Goal: Complete application form: Complete application form

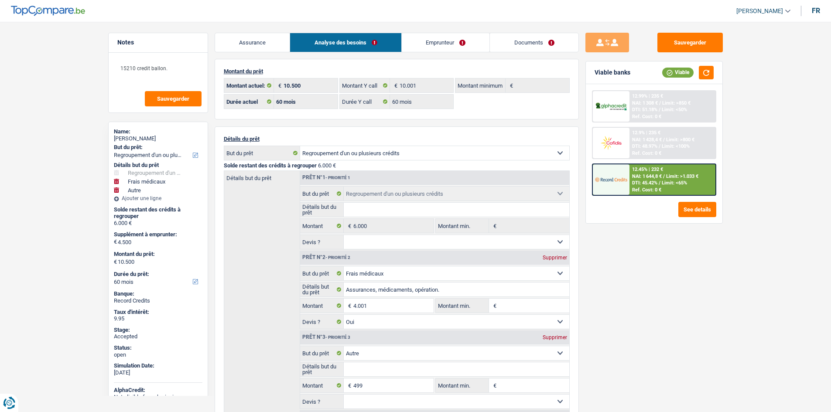
select select "refinancing"
select select "medical"
select select "other"
select select "60"
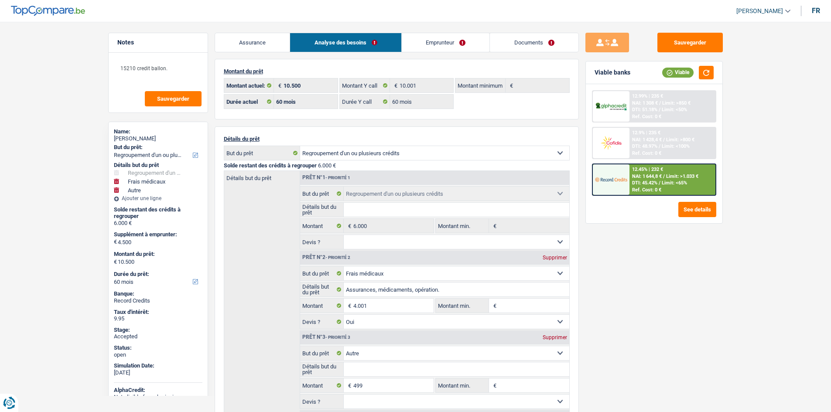
select select "60"
select select "refinancing"
select select "medical"
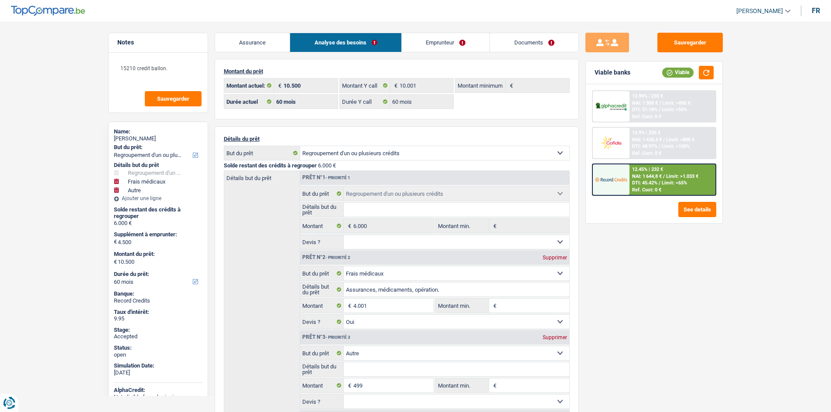
select select "yes"
select select "other"
select select "60"
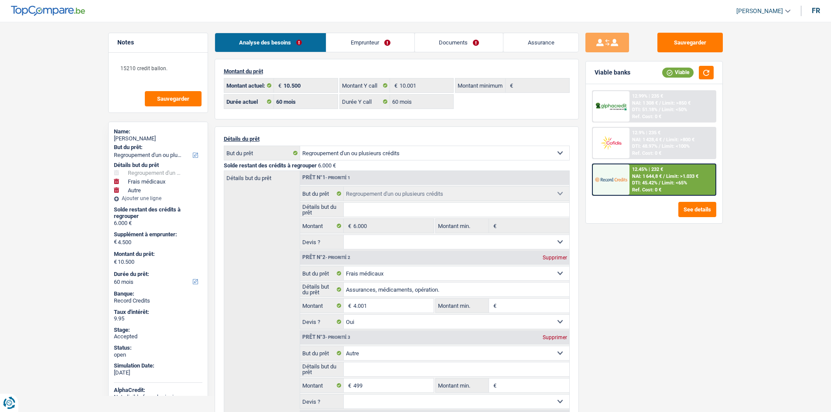
click at [356, 50] on link "Emprunteur" at bounding box center [370, 42] width 88 height 19
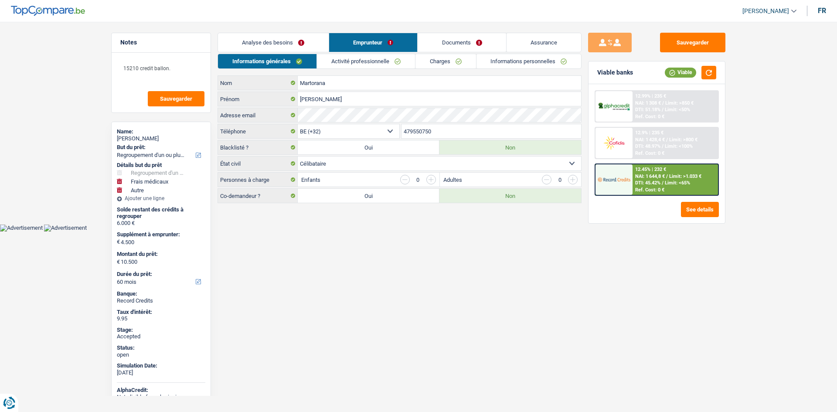
click at [423, 62] on link "Charges" at bounding box center [446, 61] width 61 height 14
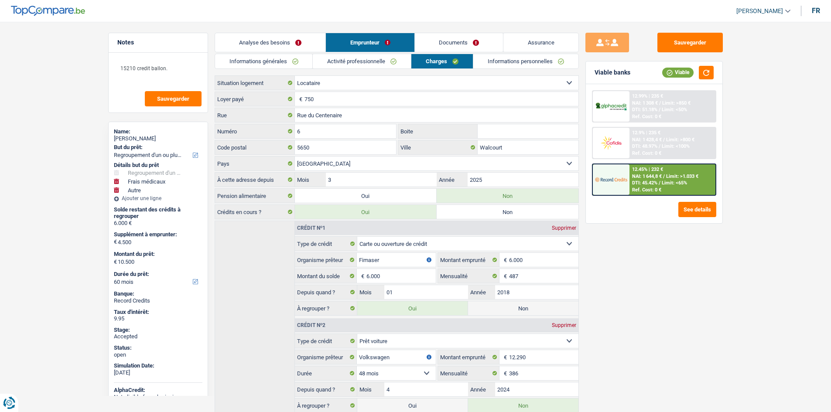
click at [512, 48] on link "Assurance" at bounding box center [540, 42] width 75 height 19
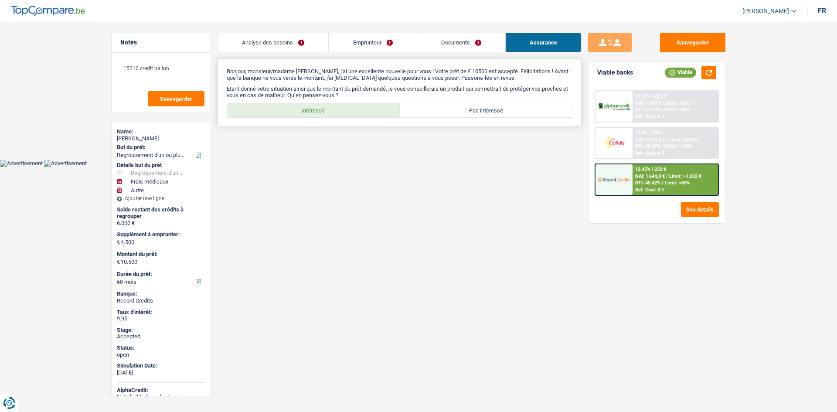
click at [357, 110] on label "Intéressé" at bounding box center [313, 110] width 173 height 14
click at [357, 110] on input "Intéressé" at bounding box center [313, 110] width 173 height 14
radio input "true"
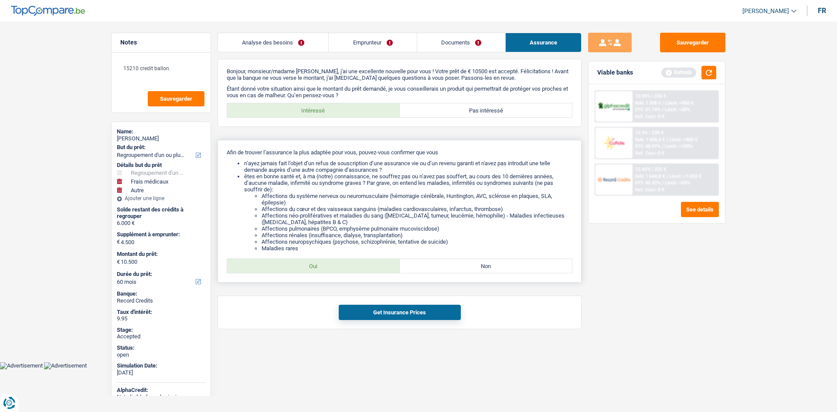
click at [359, 265] on label "Oui" at bounding box center [313, 266] width 173 height 14
click at [359, 265] on input "Oui" at bounding box center [313, 266] width 173 height 14
radio input "true"
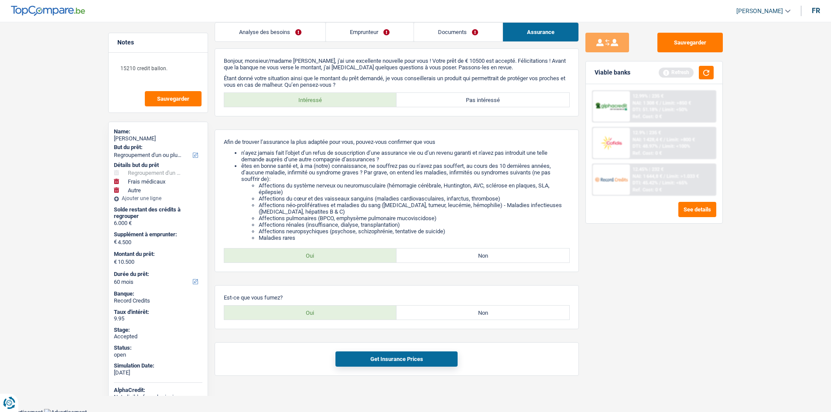
scroll to position [14, 0]
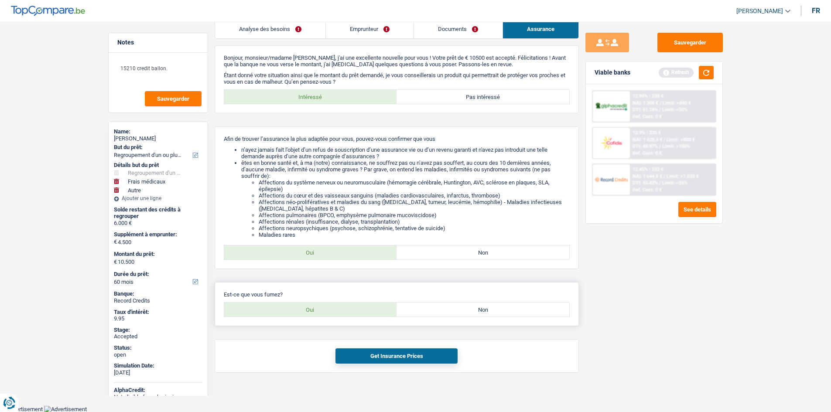
click at [426, 306] on label "Non" at bounding box center [482, 310] width 173 height 14
click at [426, 306] on input "Non" at bounding box center [482, 310] width 173 height 14
radio input "true"
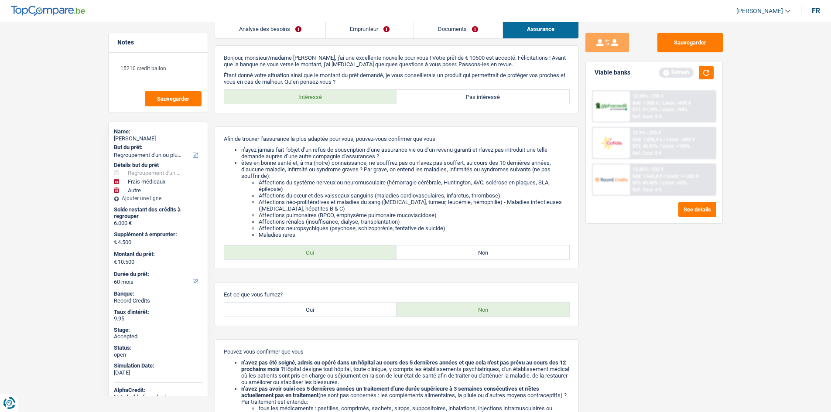
click at [710, 285] on div "Sauvegarder Viable banks Refresh 12.99% | 235 € NAI: 1 308 € / Limit: >850 € DT…" at bounding box center [654, 214] width 150 height 363
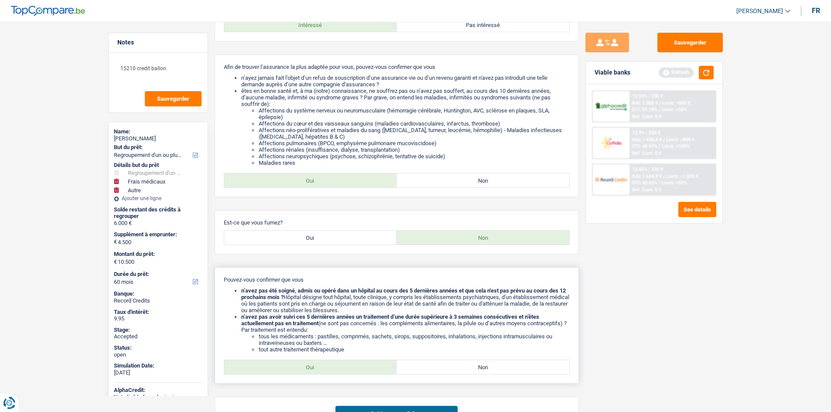
scroll to position [143, 0]
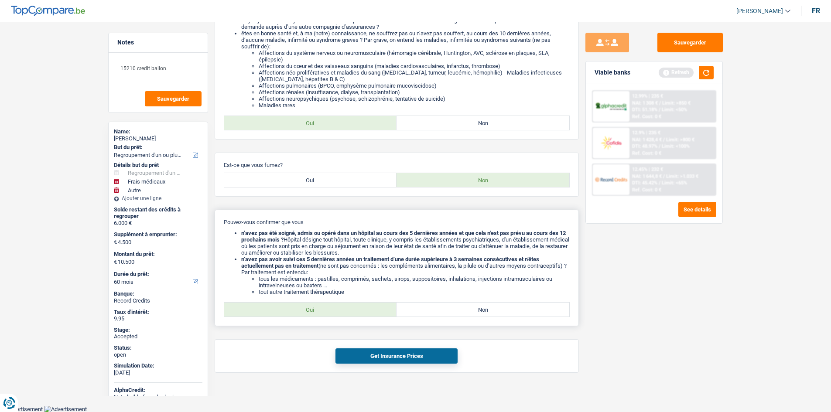
click at [354, 307] on label "Oui" at bounding box center [310, 310] width 173 height 14
click at [354, 307] on input "Oui" at bounding box center [310, 310] width 173 height 14
radio input "true"
click at [420, 363] on button "Get Insurance Prices" at bounding box center [396, 355] width 122 height 15
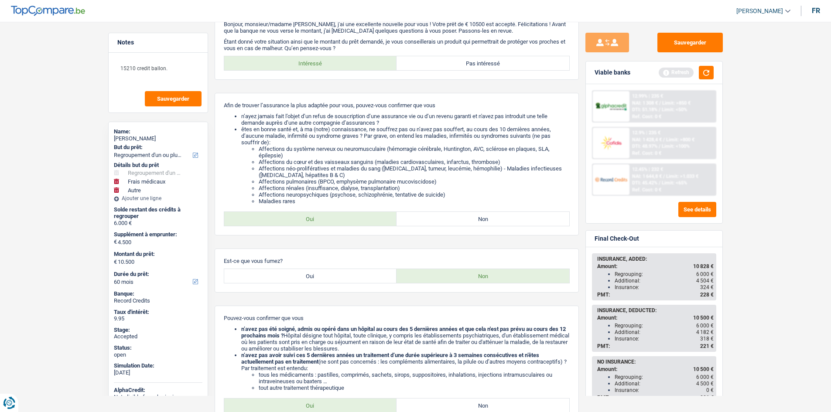
scroll to position [0, 0]
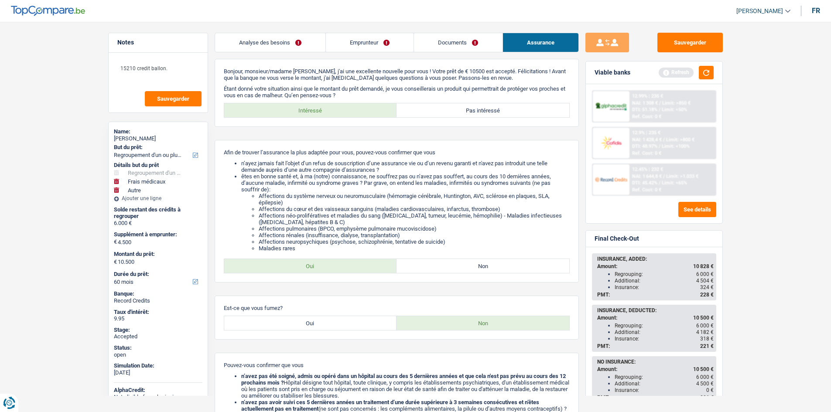
drag, startPoint x: 259, startPoint y: 42, endPoint x: 264, endPoint y: 46, distance: 5.9
click at [260, 42] on link "Analyse des besoins" at bounding box center [270, 42] width 110 height 19
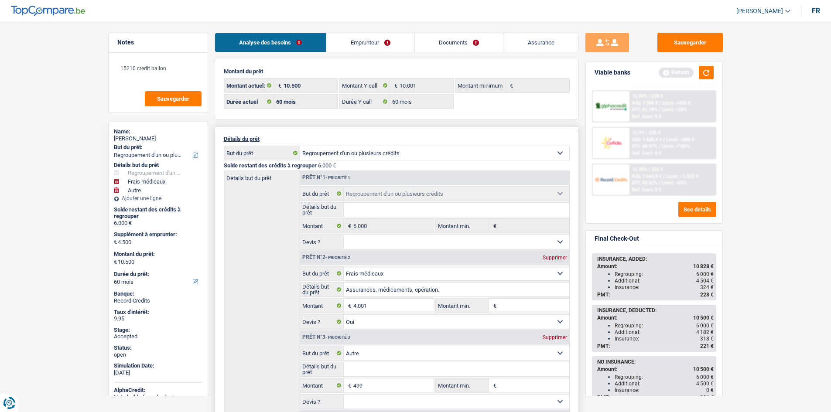
scroll to position [174, 0]
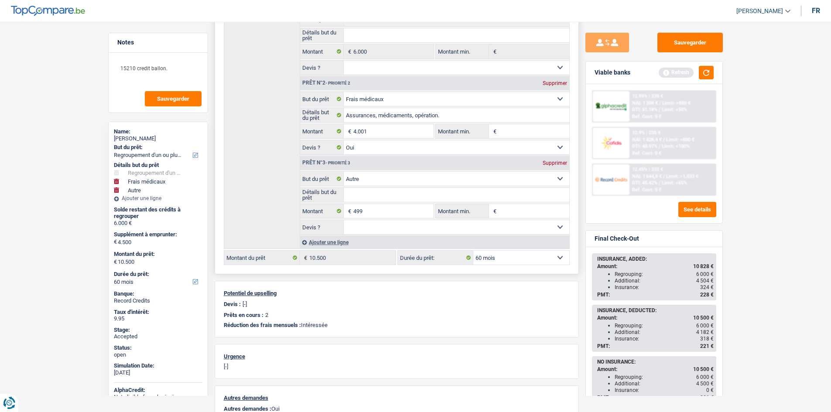
click at [556, 163] on div "Supprimer" at bounding box center [554, 162] width 29 height 5
type input "4.001"
type input "10.001"
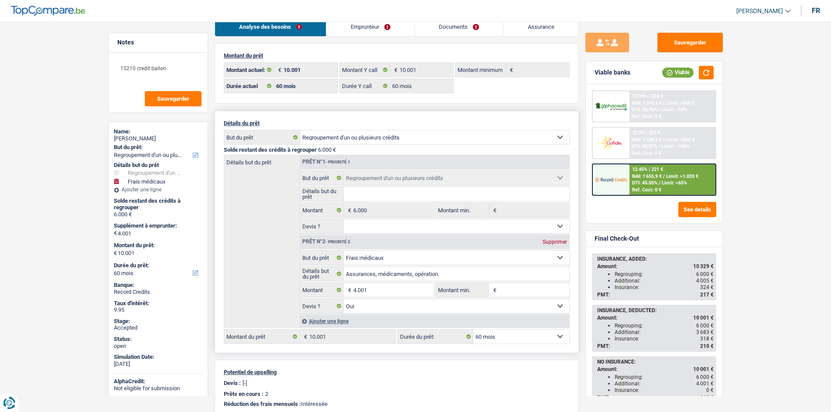
scroll to position [0, 0]
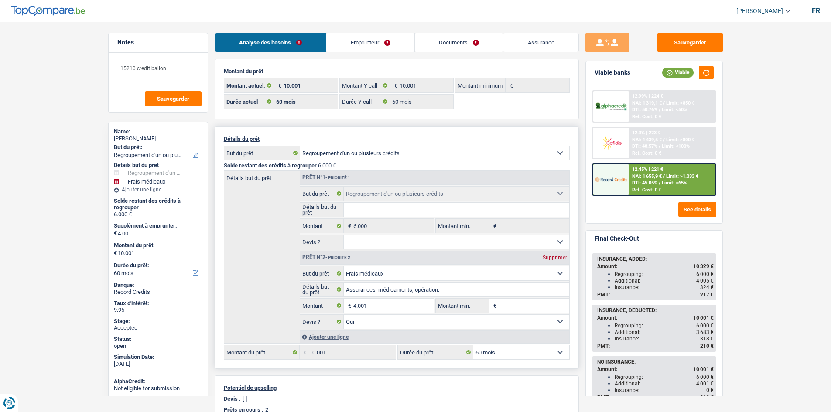
click at [364, 41] on link "Emprunteur" at bounding box center [370, 42] width 88 height 19
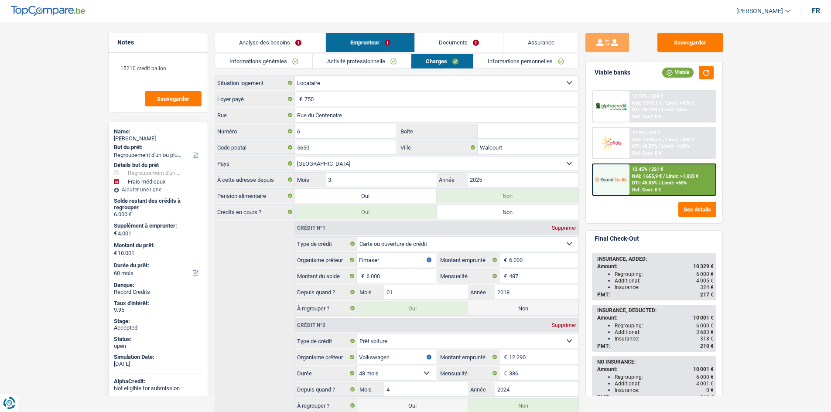
click at [300, 56] on link "Informations générales" at bounding box center [264, 61] width 98 height 14
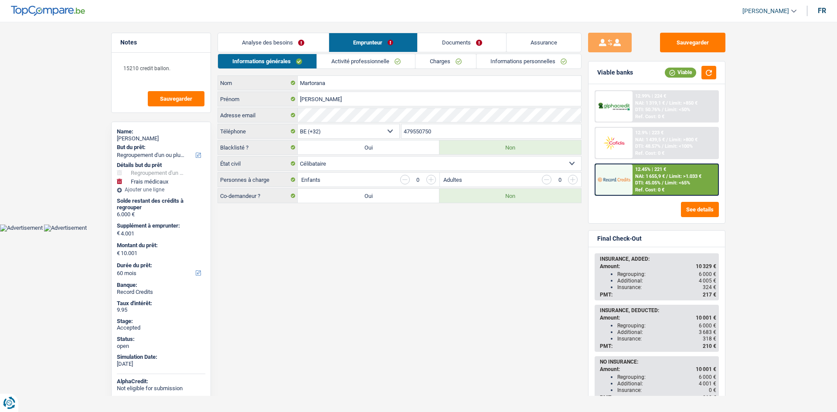
click at [740, 232] on html "Vous avez le contrôle de vos données Nous utilisons des cookies, tout comme nos…" at bounding box center [418, 116] width 837 height 232
click at [713, 76] on button "button" at bounding box center [709, 73] width 15 height 14
click at [436, 232] on html "Vous avez le contrôle de vos données Nous utilisons des cookies, tout comme nos…" at bounding box center [418, 116] width 837 height 232
click at [400, 232] on html "Vous avez le contrôle de vos données Nous utilisons des cookies, tout comme nos…" at bounding box center [418, 116] width 837 height 232
click at [442, 59] on link "Charges" at bounding box center [446, 61] width 61 height 14
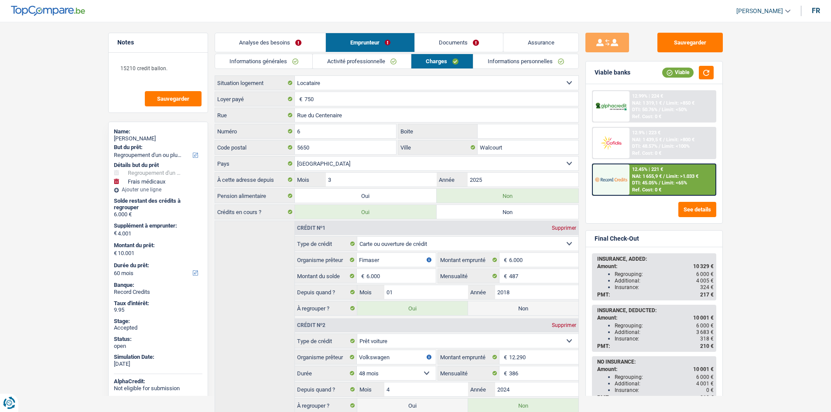
click at [152, 137] on div "Astrid Martorana" at bounding box center [158, 138] width 89 height 7
copy div "Astrid Martorana"
click at [297, 51] on link "Analyse des besoins" at bounding box center [270, 42] width 111 height 19
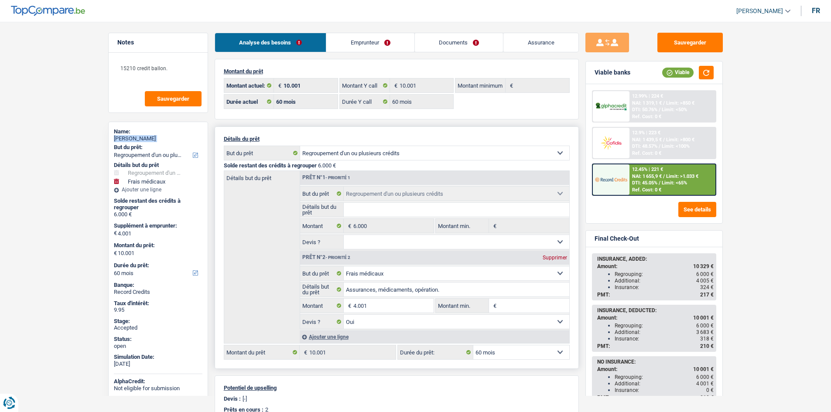
click at [345, 41] on link "Emprunteur" at bounding box center [370, 42] width 88 height 19
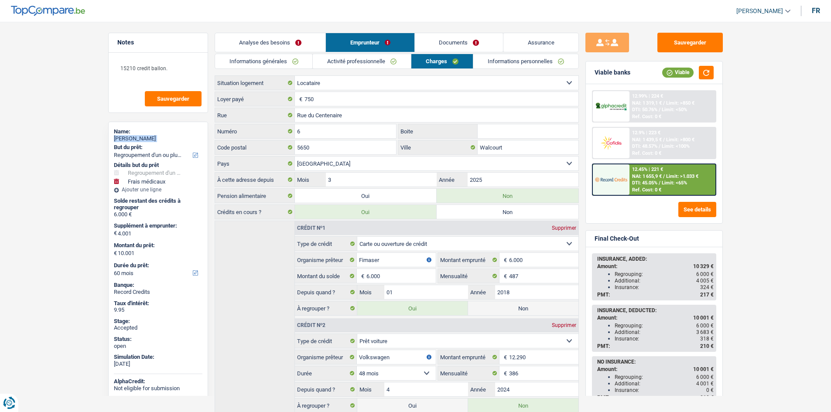
click at [290, 62] on link "Informations générales" at bounding box center [264, 61] width 98 height 14
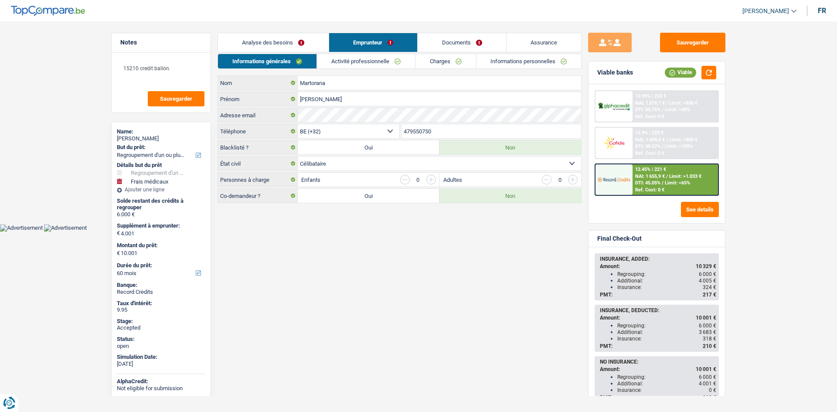
click at [435, 137] on input "479550750" at bounding box center [492, 131] width 180 height 14
click at [343, 64] on link "Activité professionnelle" at bounding box center [366, 61] width 98 height 14
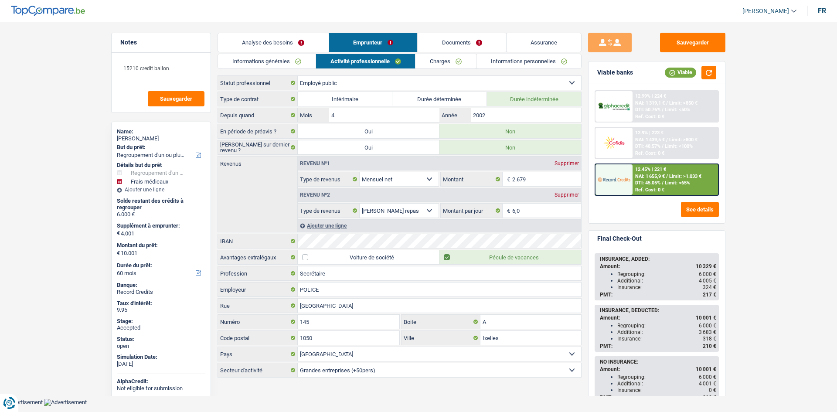
click at [431, 61] on link "Charges" at bounding box center [446, 61] width 61 height 14
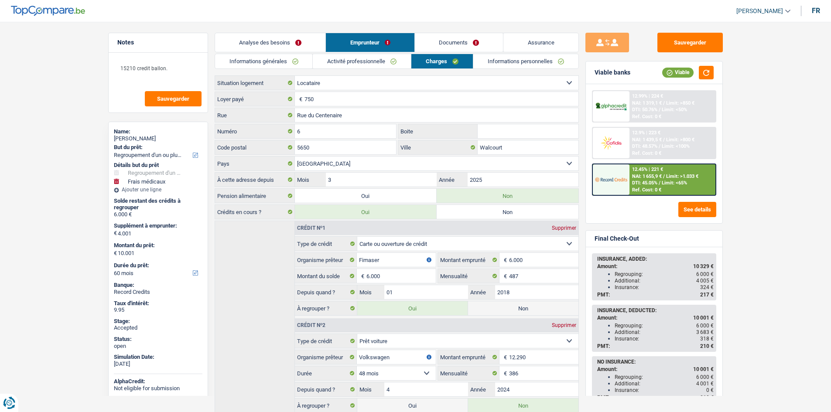
click at [504, 65] on link "Informations personnelles" at bounding box center [525, 61] width 105 height 14
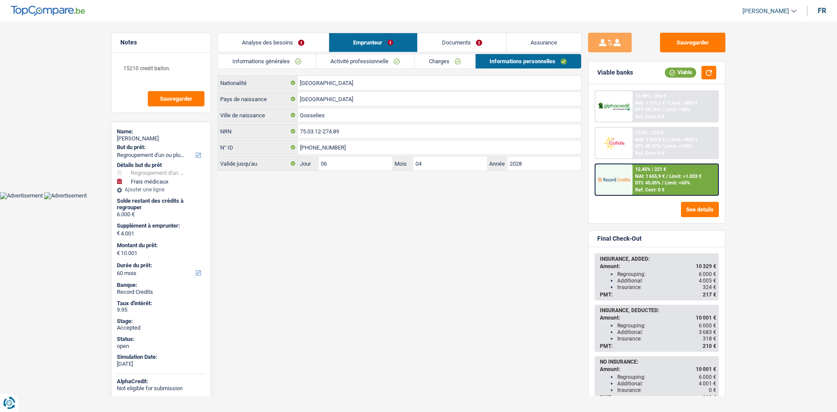
click at [467, 61] on link "Charges" at bounding box center [445, 61] width 61 height 14
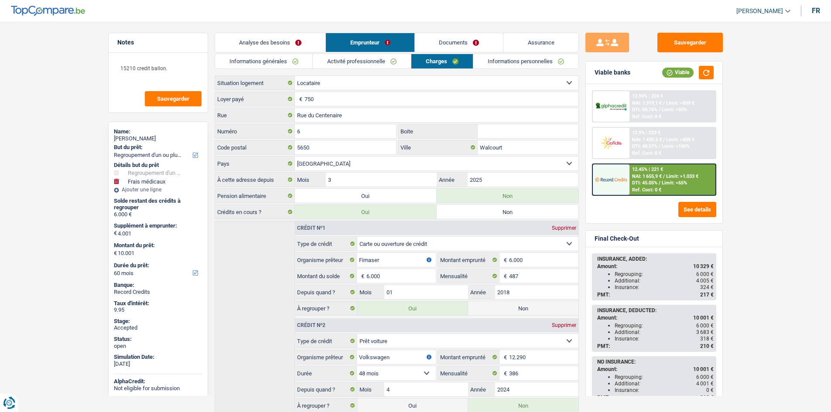
click at [445, 25] on main "Notes 15210 credit ballon. Sauvegarder Name: Astrid Martorana But du prêt: Conf…" at bounding box center [415, 245] width 831 height 464
click at [49, 130] on main "Notes 15210 credit ballon. Sauvegarder Name: Astrid Martorana But du prêt: Conf…" at bounding box center [415, 245] width 831 height 464
click at [300, 38] on link "Analyse des besoins" at bounding box center [270, 42] width 111 height 19
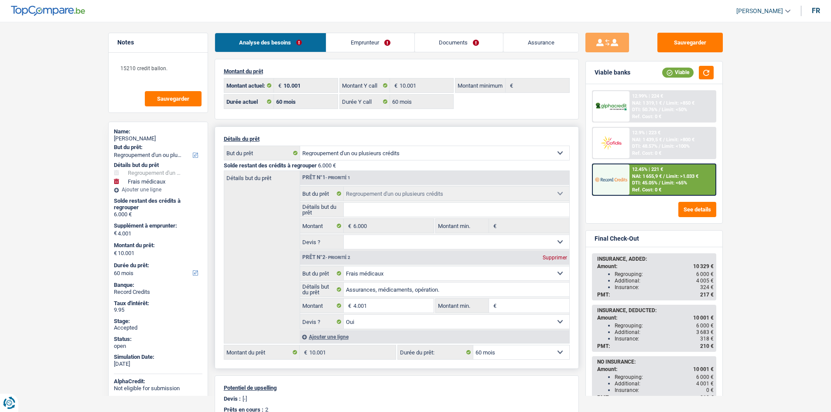
click at [43, 193] on main "Notes 15210 credit ballon. Sauvegarder Name: Astrid Martorana But du prêt: Conf…" at bounding box center [415, 324] width 831 height 623
click at [443, 39] on link "Documents" at bounding box center [459, 42] width 89 height 19
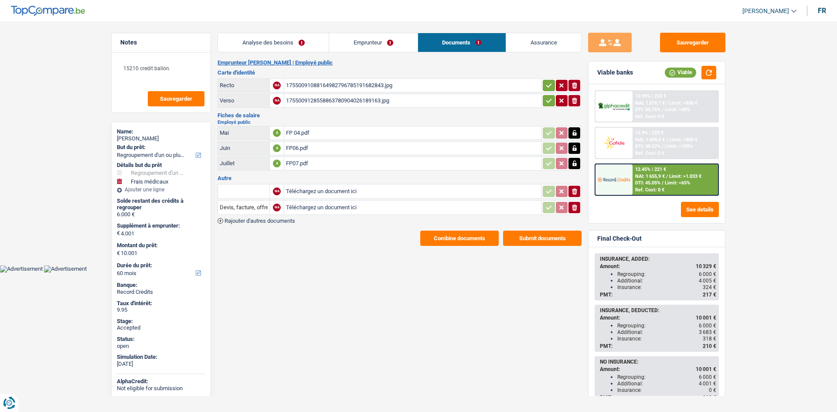
click at [341, 135] on div "FP 04.pdf" at bounding box center [413, 132] width 254 height 13
click at [372, 151] on div "FP06.pdf" at bounding box center [413, 148] width 254 height 13
click at [385, 169] on div "FP07.pdf" at bounding box center [413, 163] width 254 height 13
click at [307, 42] on link "Analyse des besoins" at bounding box center [273, 42] width 111 height 19
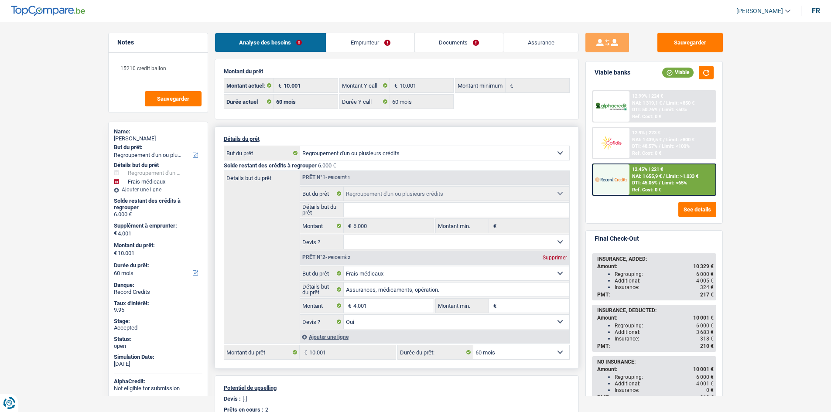
click at [84, 177] on main "Notes 15210 credit ballon. Sauvegarder Name: Astrid Martorana But du prêt: Conf…" at bounding box center [415, 324] width 831 height 623
click at [778, 272] on main "Notes 15210 credit ballon. Sauvegarder Name: Astrid Martorana But du prêt: Conf…" at bounding box center [415, 324] width 831 height 623
drag, startPoint x: 348, startPoint y: 34, endPoint x: 255, endPoint y: 65, distance: 97.9
click at [346, 34] on link "Emprunteur" at bounding box center [370, 42] width 88 height 19
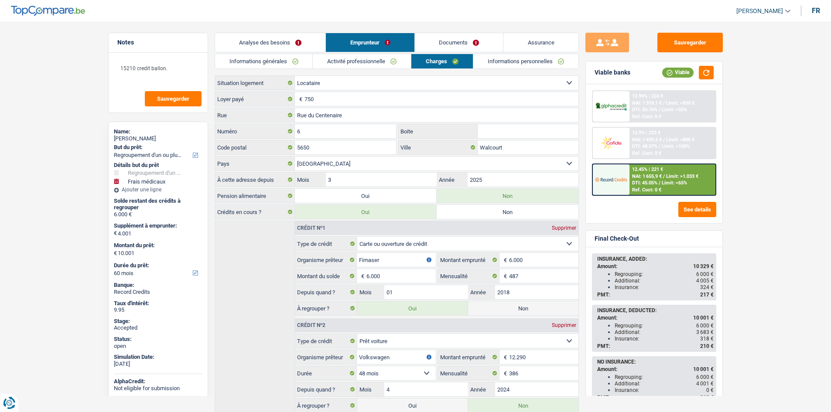
click at [254, 63] on link "Informations générales" at bounding box center [264, 61] width 98 height 14
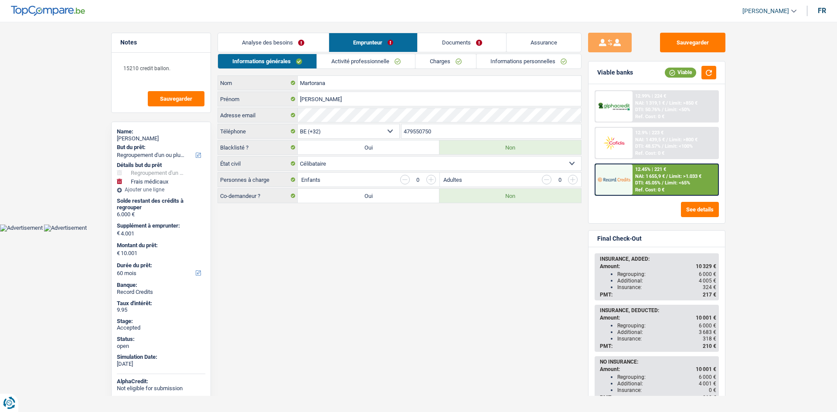
click at [475, 37] on link "Documents" at bounding box center [462, 42] width 89 height 19
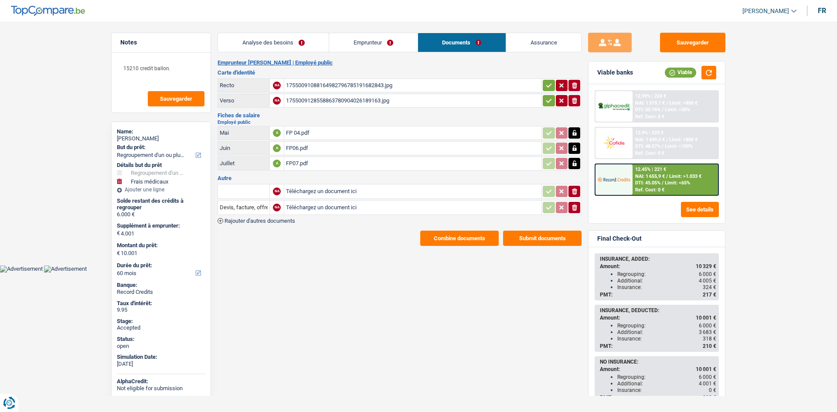
click at [310, 82] on div "17550091088164982796785191682843.jpg" at bounding box center [413, 85] width 254 height 13
click at [516, 44] on link "Assurance" at bounding box center [543, 42] width 75 height 19
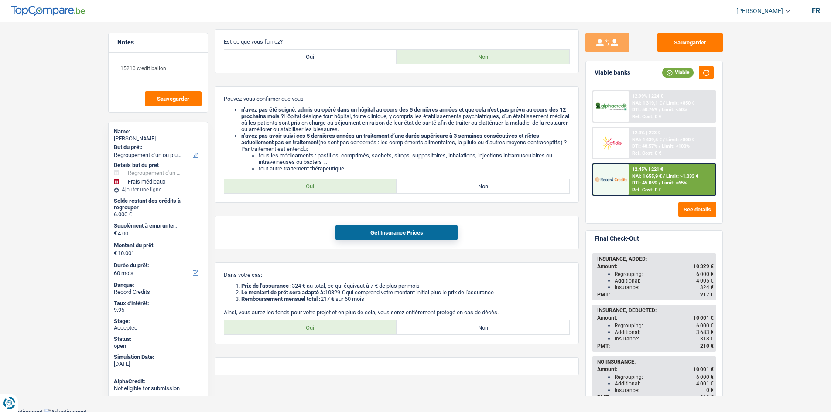
scroll to position [269, 0]
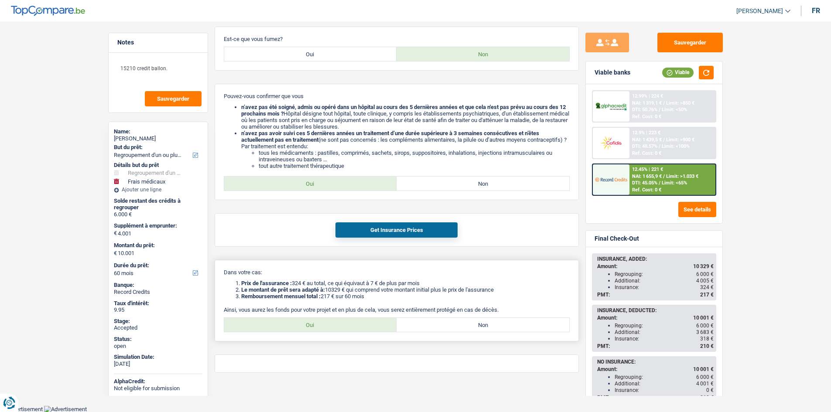
click at [347, 330] on label "Oui" at bounding box center [310, 325] width 173 height 14
click at [347, 330] on input "Oui" at bounding box center [310, 325] width 173 height 14
radio input "true"
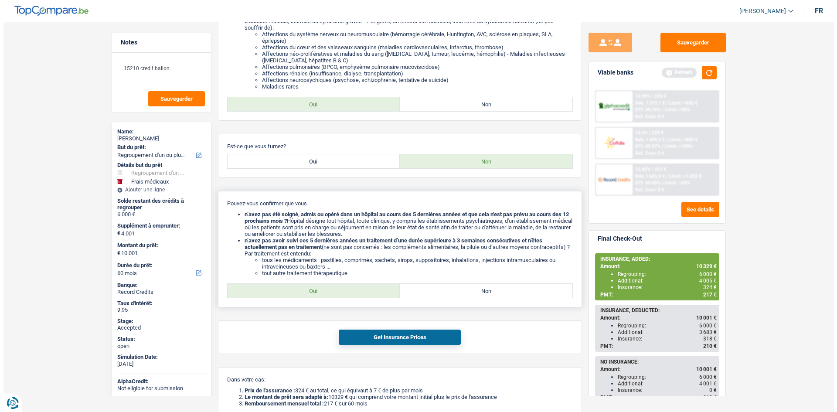
scroll to position [0, 0]
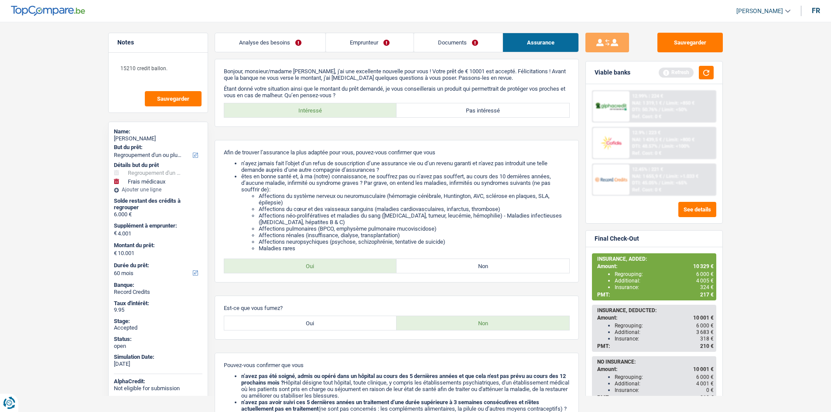
click at [370, 47] on link "Emprunteur" at bounding box center [370, 42] width 88 height 19
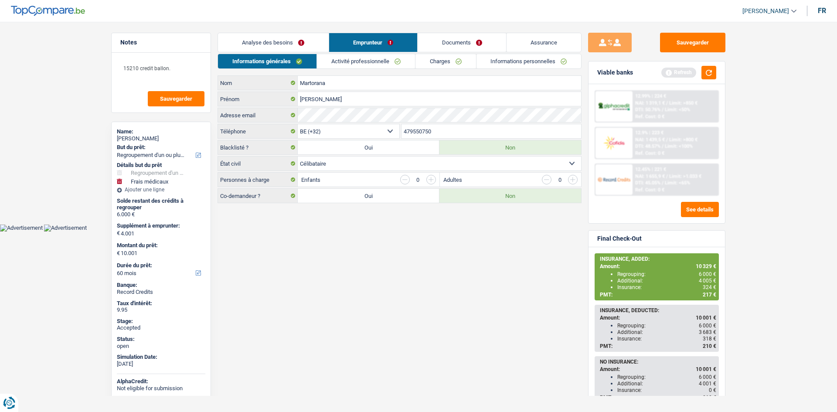
click at [372, 66] on link "Activité professionnelle" at bounding box center [366, 61] width 98 height 14
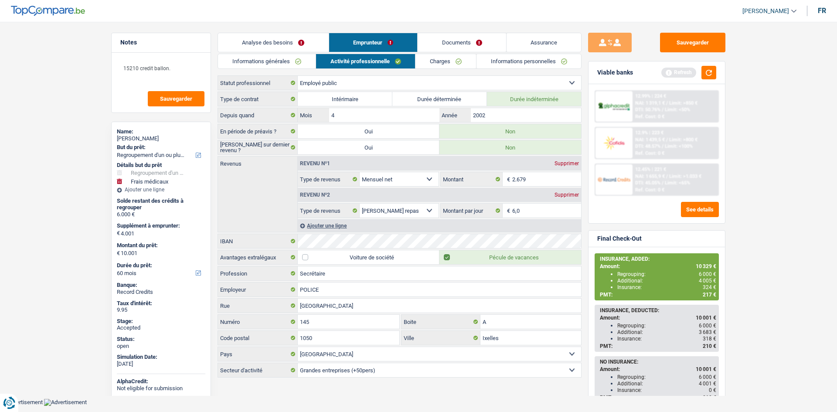
click at [290, 63] on link "Informations générales" at bounding box center [267, 61] width 98 height 14
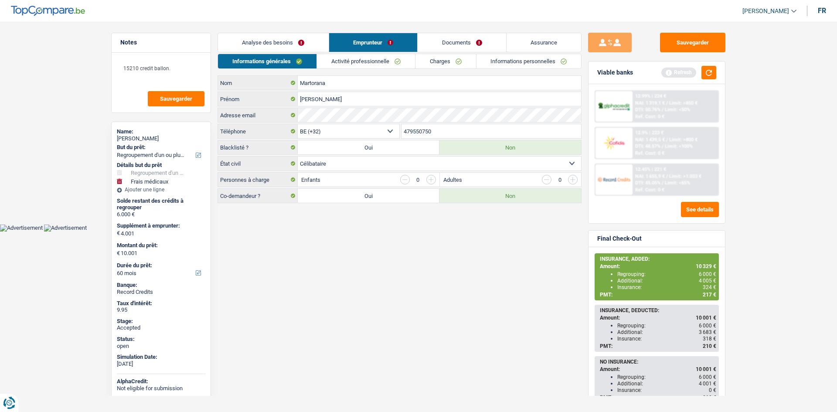
click at [359, 63] on link "Activité professionnelle" at bounding box center [366, 61] width 98 height 14
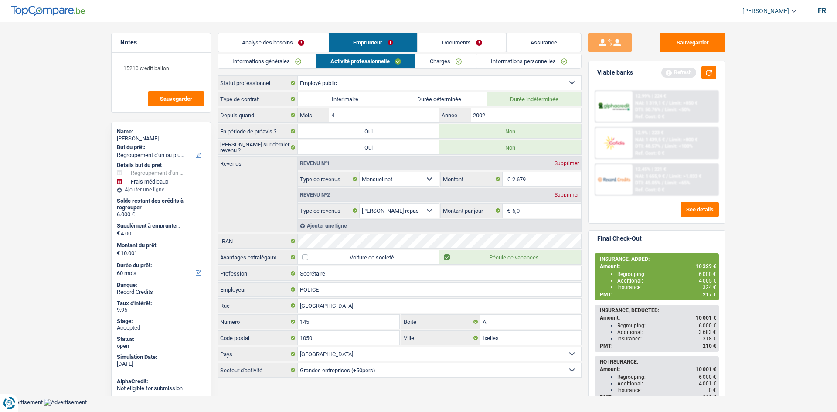
click at [447, 71] on div "Informations générales Activité professionnelle Charges Informations personnell…" at bounding box center [400, 216] width 364 height 325
click at [446, 63] on link "Charges" at bounding box center [446, 61] width 61 height 14
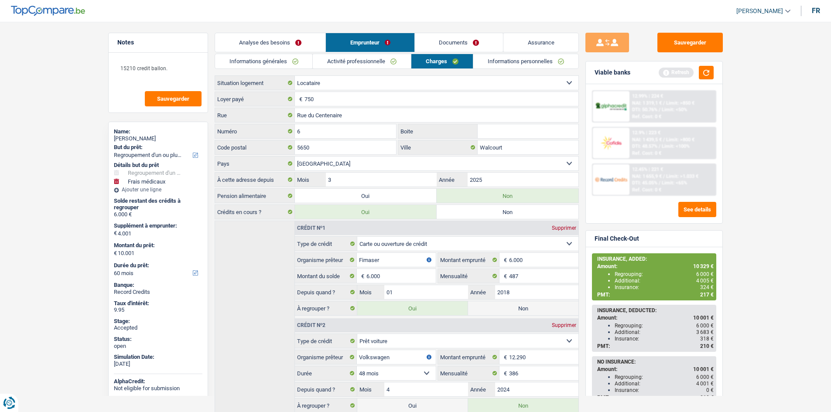
click at [61, 157] on main "Notes 15210 credit ballon. Sauvegarder Name: Astrid Martorana But du prêt: Conf…" at bounding box center [415, 245] width 831 height 464
click at [354, 59] on link "Activité professionnelle" at bounding box center [362, 61] width 98 height 14
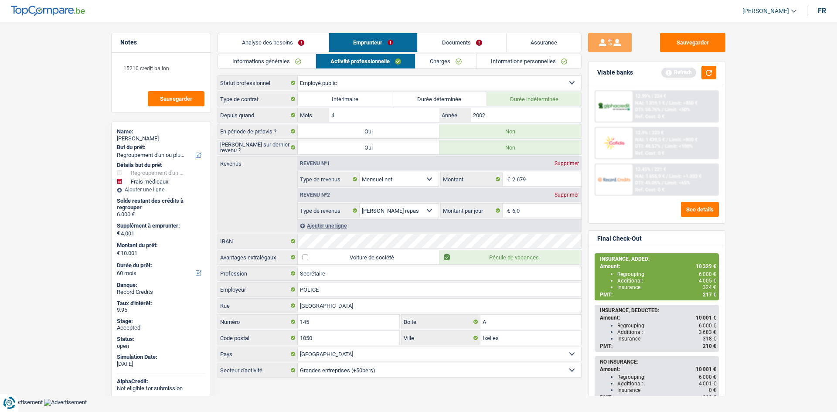
click at [437, 57] on link "Charges" at bounding box center [446, 61] width 61 height 14
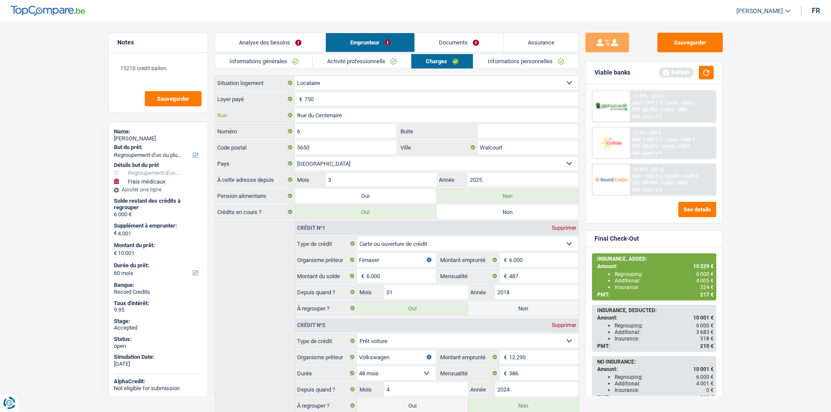
click at [373, 119] on input "Rue du Centenaire" at bounding box center [436, 115] width 283 height 14
click at [352, 139] on div "6 Numéro" at bounding box center [306, 132] width 182 height 16
click at [354, 130] on input "6" at bounding box center [346, 131] width 102 height 14
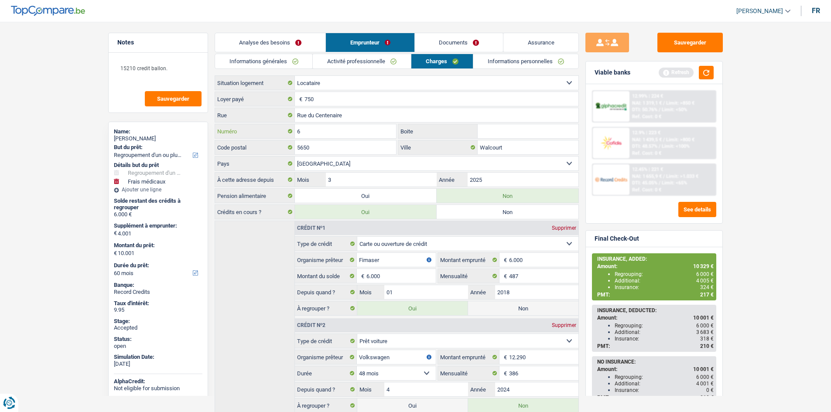
click at [354, 130] on input "6" at bounding box center [346, 131] width 102 height 14
click at [505, 145] on input "Walcourt" at bounding box center [528, 147] width 101 height 14
click at [486, 63] on link "Informations personnelles" at bounding box center [525, 61] width 105 height 14
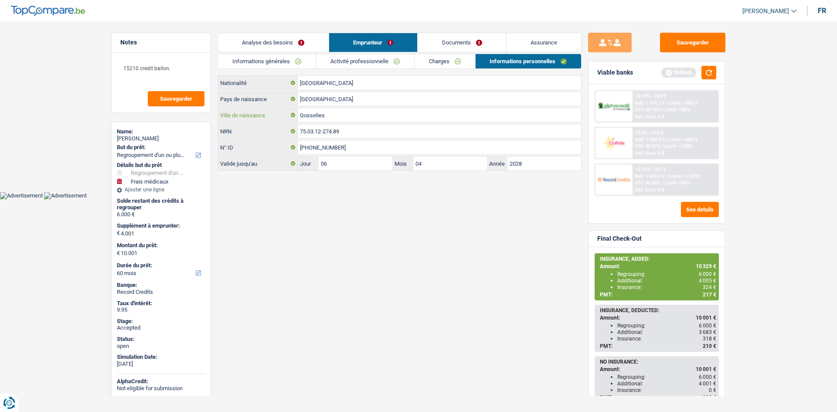
click at [363, 120] on input "Gosselies" at bounding box center [439, 115] width 283 height 14
click at [364, 120] on input "Gosselies" at bounding box center [439, 115] width 283 height 14
click at [708, 287] on span "324 €" at bounding box center [710, 287] width 14 height 6
copy span "324"
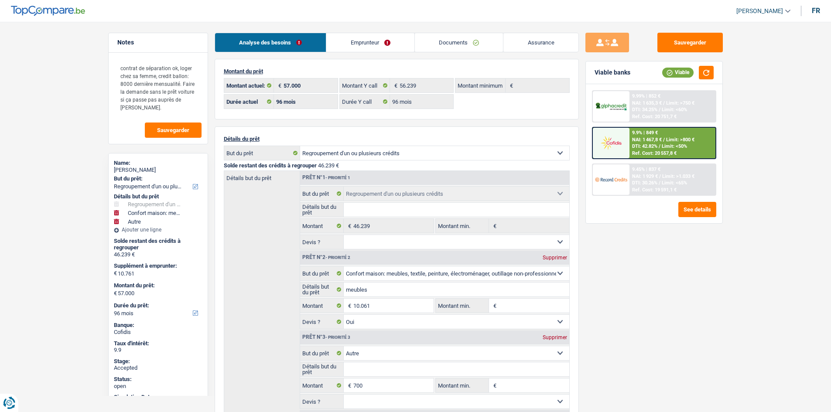
select select "refinancing"
select select "household"
select select "other"
select select "96"
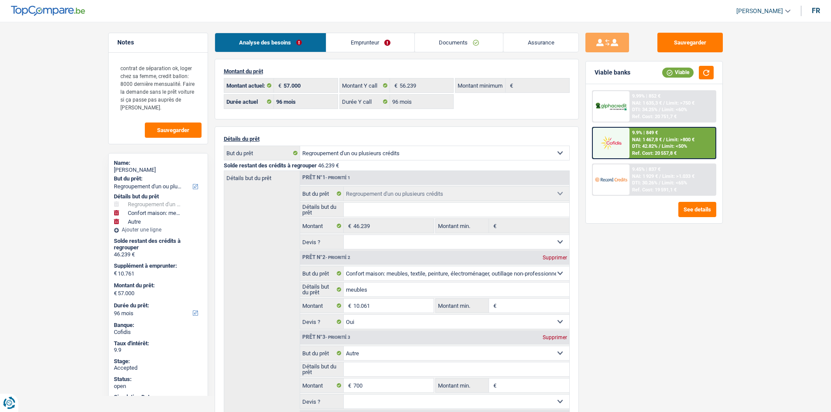
select select "96"
select select "refinancing"
select select "household"
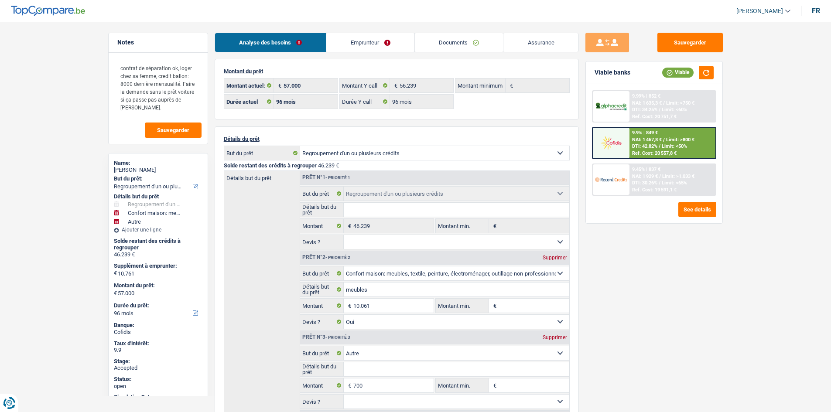
select select "yes"
select select "other"
select select "96"
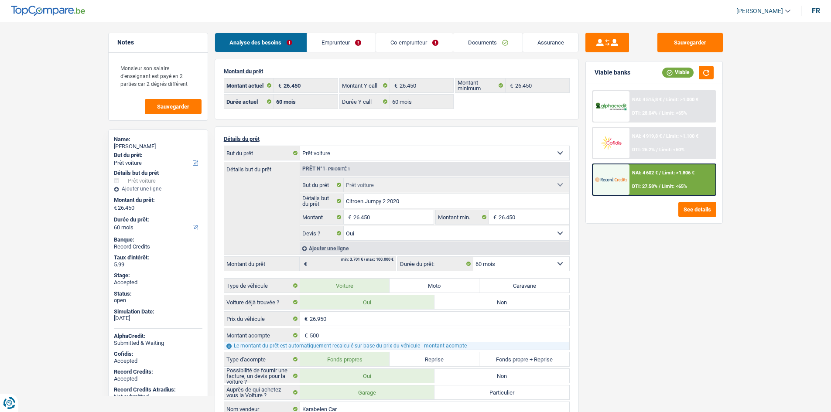
select select "car"
select select "60"
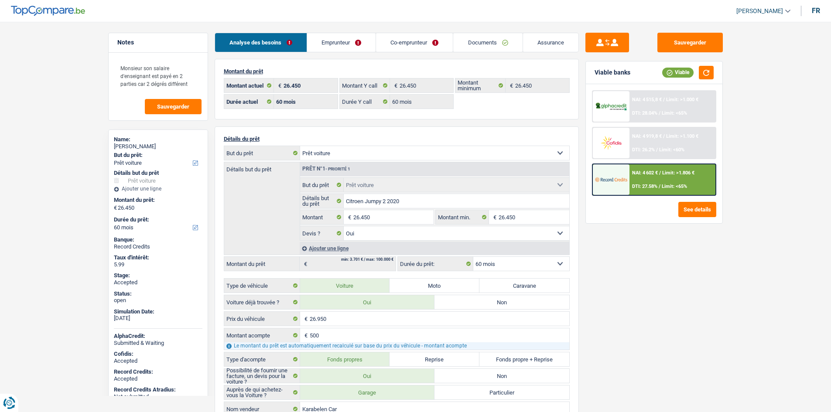
select select "car"
select select "yes"
select select "60"
click at [683, 280] on div "Sauvegarder Viable banks Viable NAI: 4 515,8 € / Limit: >1.000 € DTI: 28.04% / …" at bounding box center [654, 214] width 150 height 363
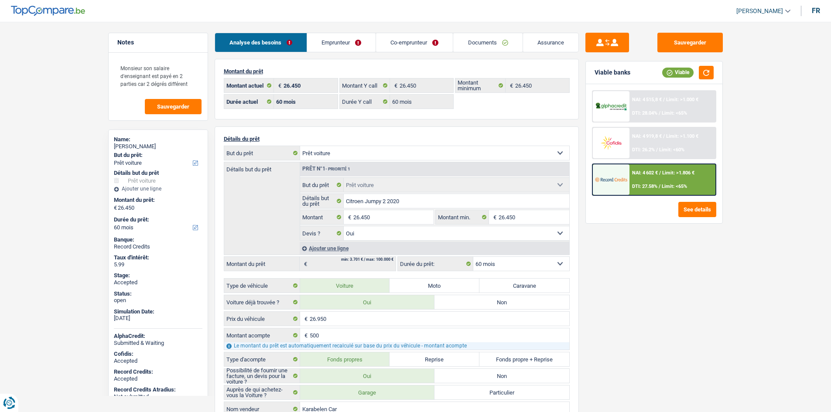
click at [368, 43] on link "Emprunteur" at bounding box center [341, 42] width 68 height 19
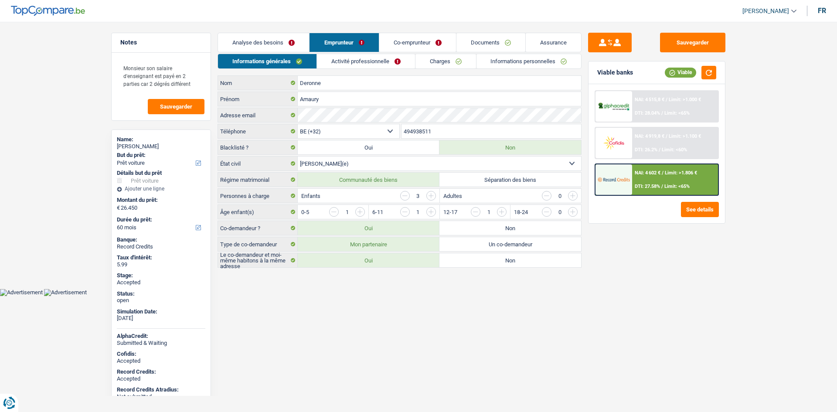
click at [435, 61] on link "Charges" at bounding box center [446, 61] width 61 height 14
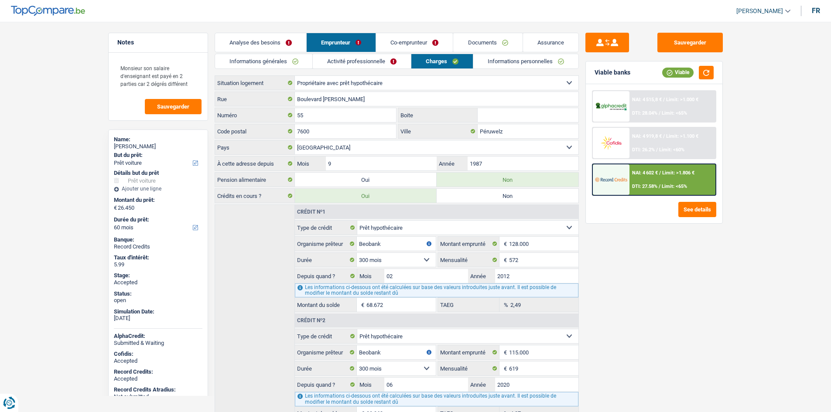
click at [488, 60] on link "Informations personnelles" at bounding box center [525, 61] width 105 height 14
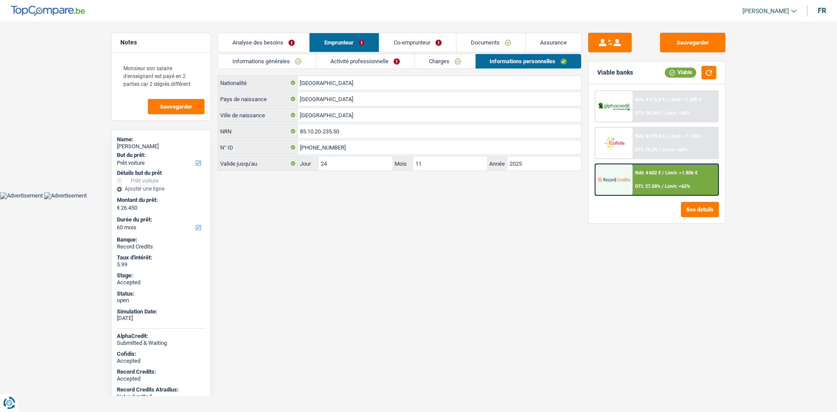
click at [701, 311] on div "Sauvegarder Viable banks Viable NAI: 4 515,8 € / Limit: >1.000 € DTI: 28.04% / …" at bounding box center [657, 214] width 150 height 363
click at [418, 199] on html "Vous avez le contrôle de vos données Nous utilisons des cookies, tout comme nos…" at bounding box center [418, 99] width 837 height 199
click at [386, 62] on link "Activité professionnelle" at bounding box center [365, 61] width 98 height 14
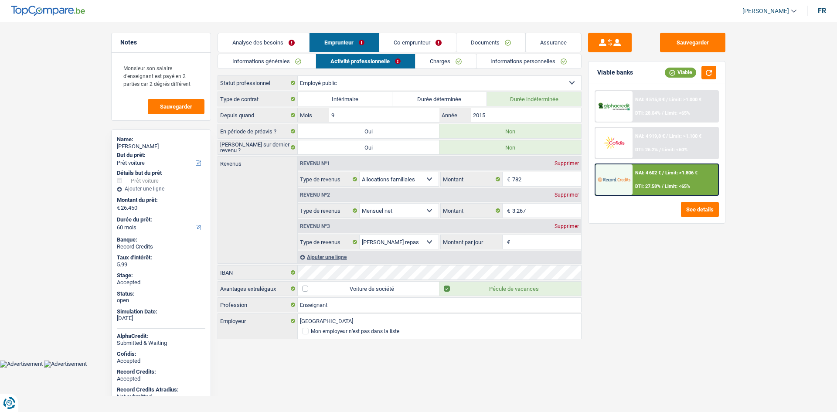
click at [423, 60] on link "Charges" at bounding box center [446, 61] width 61 height 14
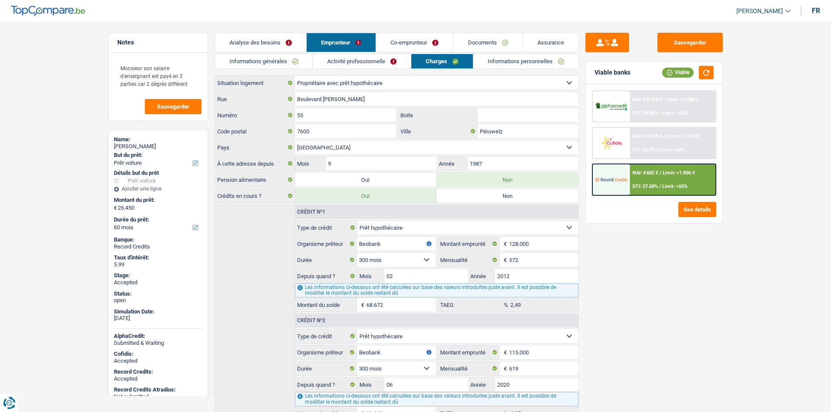
click at [470, 61] on link "Charges" at bounding box center [441, 61] width 61 height 14
click at [415, 47] on link "Co-emprunteur" at bounding box center [414, 42] width 77 height 19
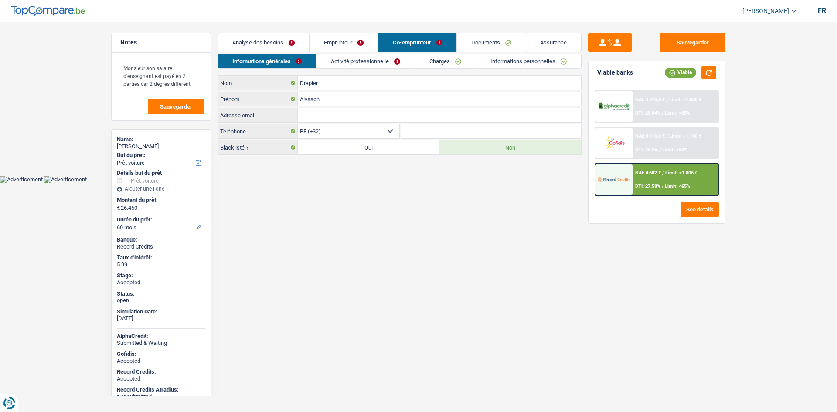
click at [382, 59] on link "Activité professionnelle" at bounding box center [366, 61] width 98 height 14
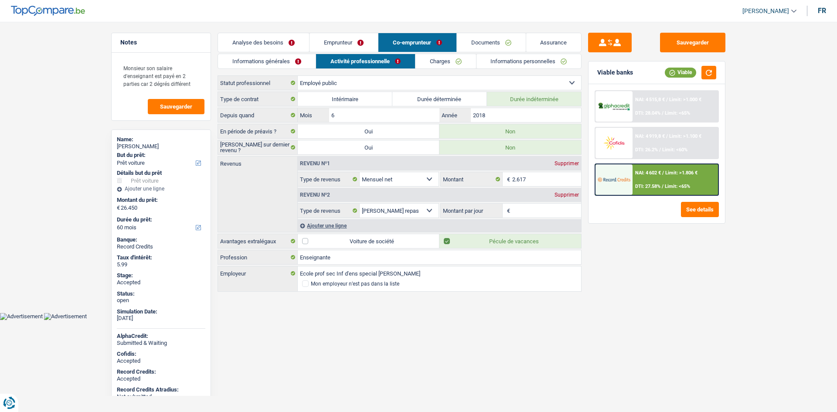
click at [159, 145] on div "Amaury Deronne" at bounding box center [161, 146] width 89 height 7
click at [155, 146] on div "Amaury Deronne" at bounding box center [161, 146] width 89 height 7
copy div "Amaury Deronne"
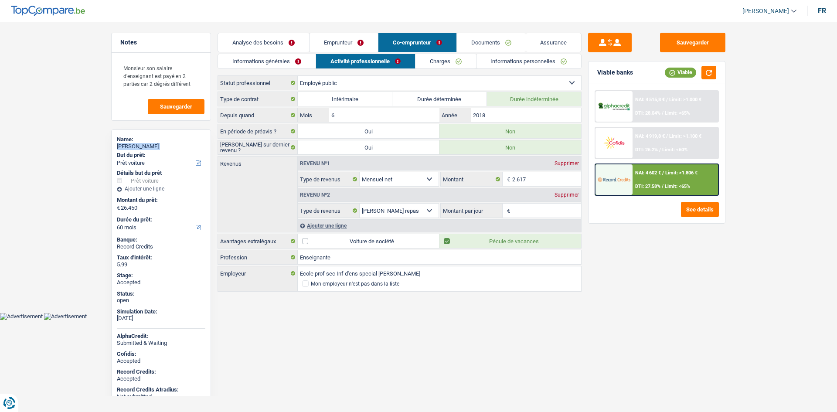
click at [337, 41] on link "Emprunteur" at bounding box center [344, 42] width 68 height 19
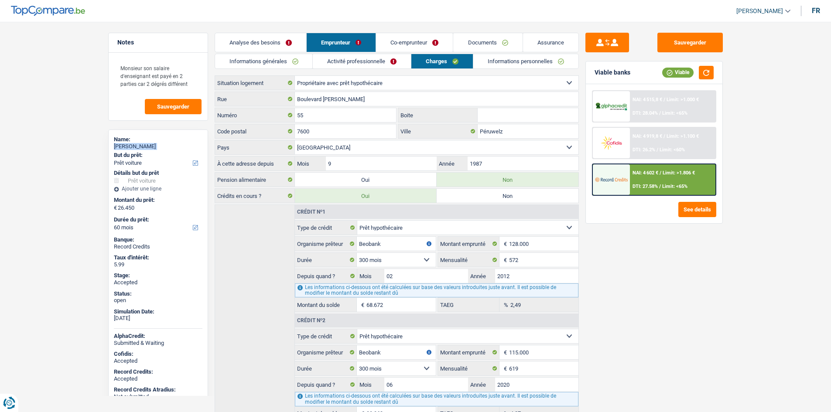
click at [290, 63] on link "Informations générales" at bounding box center [264, 61] width 98 height 14
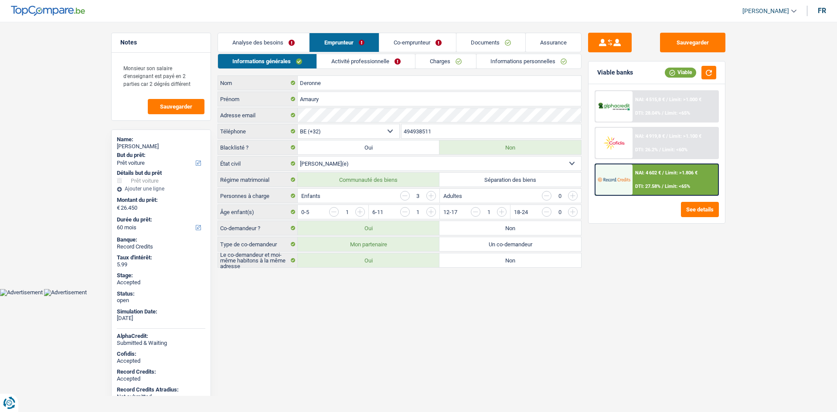
click at [428, 128] on input "494938511" at bounding box center [492, 131] width 180 height 14
click at [195, 85] on textarea "Monsieur son salaire d'enseignant est payé en 2 parties car 2 dégrés différent" at bounding box center [161, 76] width 87 height 34
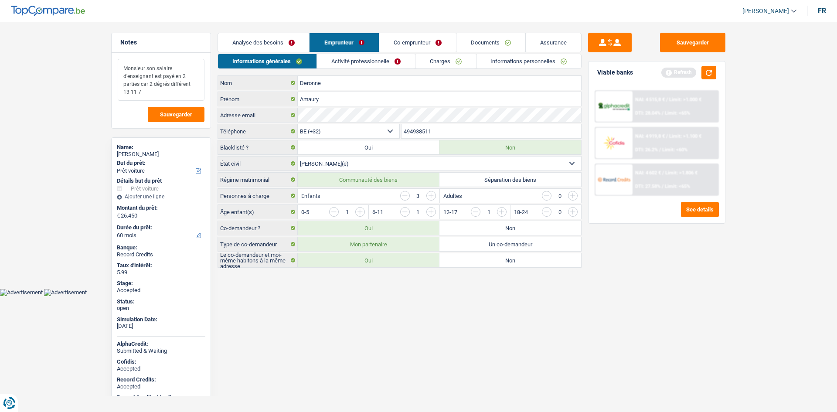
type textarea "Monsieur son salaire d'enseignant est payé en 2 parties car 2 dégrés différent …"
click at [383, 58] on link "Activité professionnelle" at bounding box center [366, 61] width 98 height 14
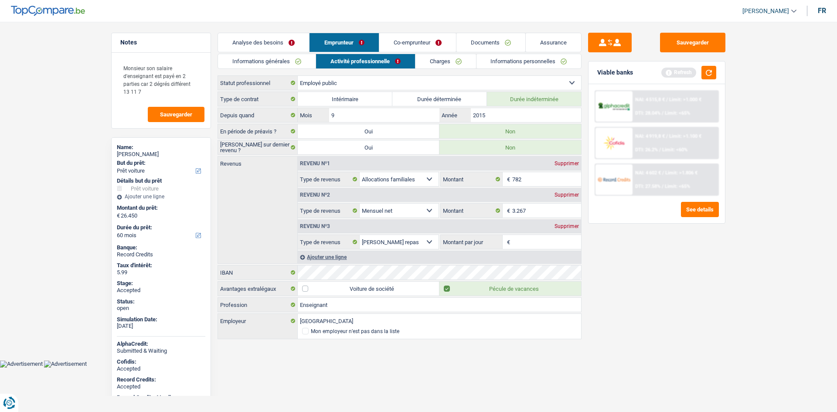
click at [454, 65] on link "Charges" at bounding box center [446, 61] width 61 height 14
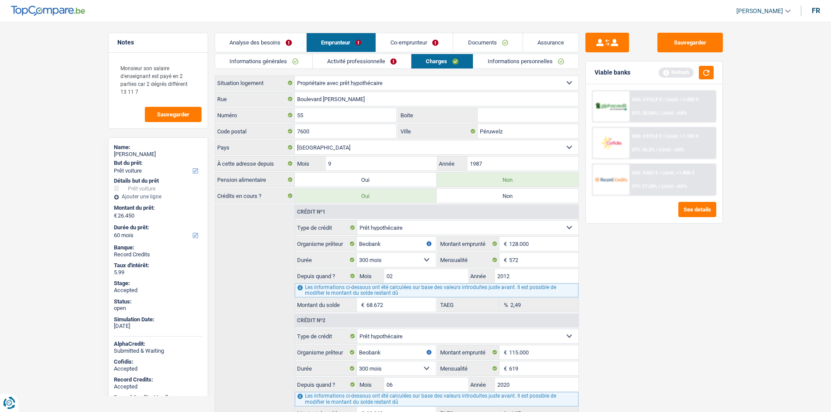
click at [514, 116] on input "Boite" at bounding box center [528, 115] width 101 height 14
type input "55"
click at [508, 66] on link "Informations personnelles" at bounding box center [525, 61] width 105 height 14
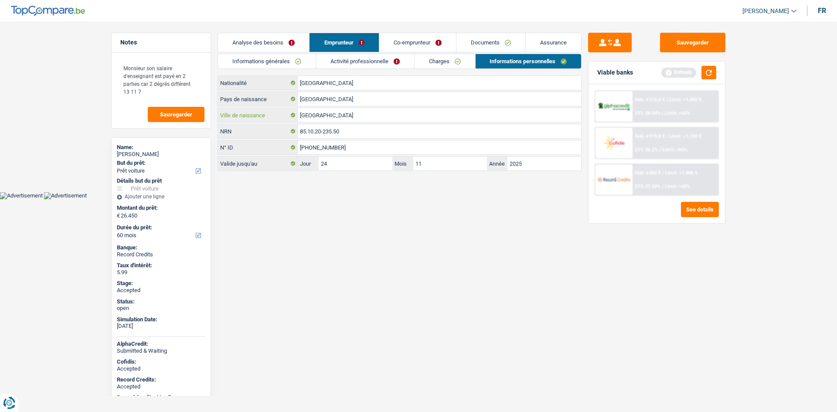
click at [314, 112] on input "[GEOGRAPHIC_DATA]" at bounding box center [439, 115] width 283 height 14
type input "Courtrai"
click at [435, 44] on link "Co-emprunteur" at bounding box center [417, 42] width 77 height 19
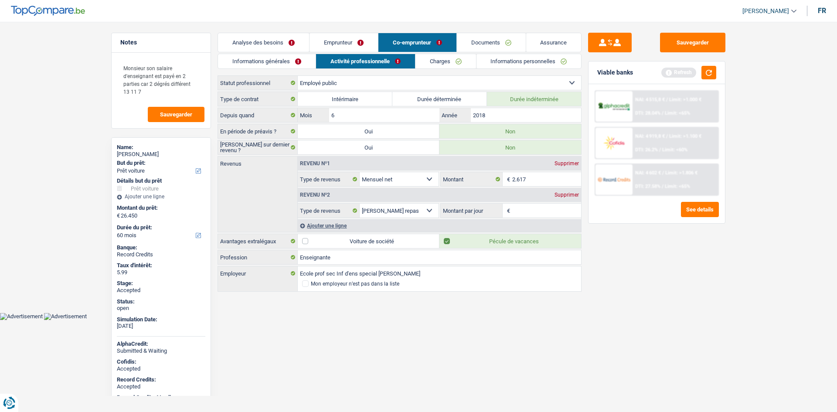
drag, startPoint x: 495, startPoint y: 59, endPoint x: 458, endPoint y: 94, distance: 51.2
click at [496, 59] on link "Informations personnelles" at bounding box center [529, 61] width 105 height 14
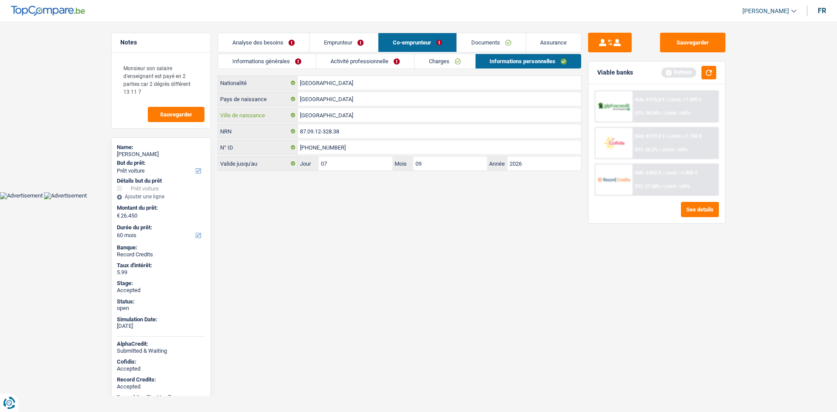
click at [402, 114] on input "[GEOGRAPHIC_DATA]" at bounding box center [439, 115] width 283 height 14
type input "Cologne"
click at [335, 97] on input "[GEOGRAPHIC_DATA]" at bounding box center [439, 99] width 283 height 14
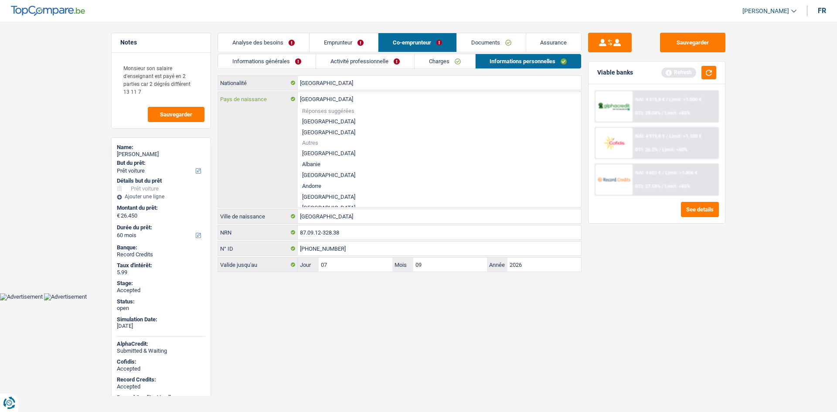
type input "A"
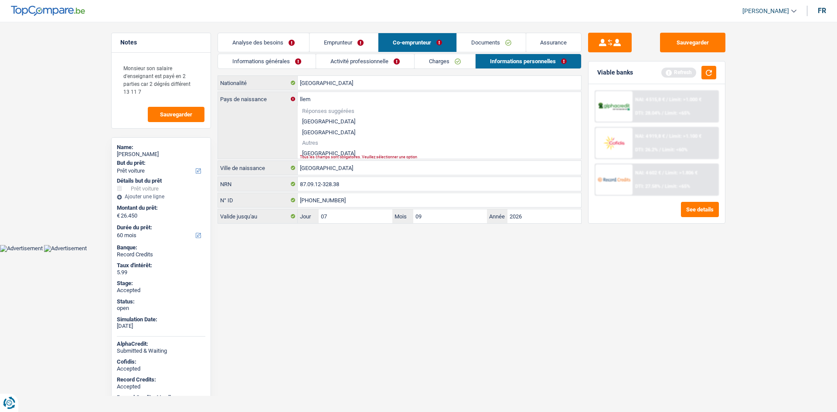
click at [322, 149] on li "Allemagne" at bounding box center [439, 153] width 283 height 11
type input "Allemagne"
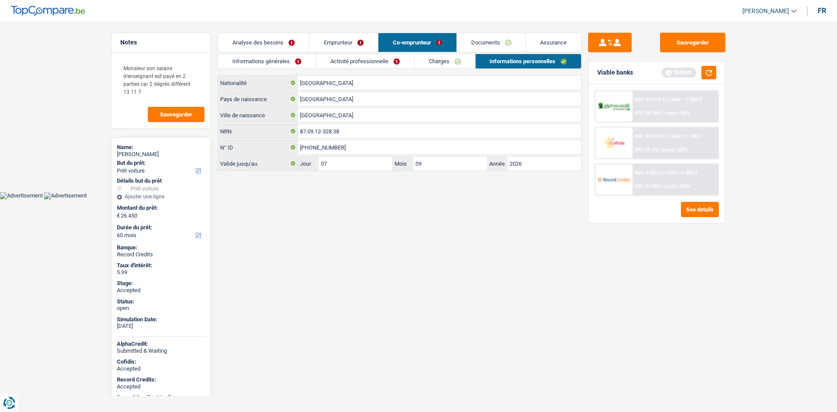
click at [535, 199] on html "Vous avez le contrôle de vos données Nous utilisons des cookies, tout comme nos…" at bounding box center [418, 99] width 837 height 199
click at [713, 70] on button "button" at bounding box center [709, 73] width 15 height 14
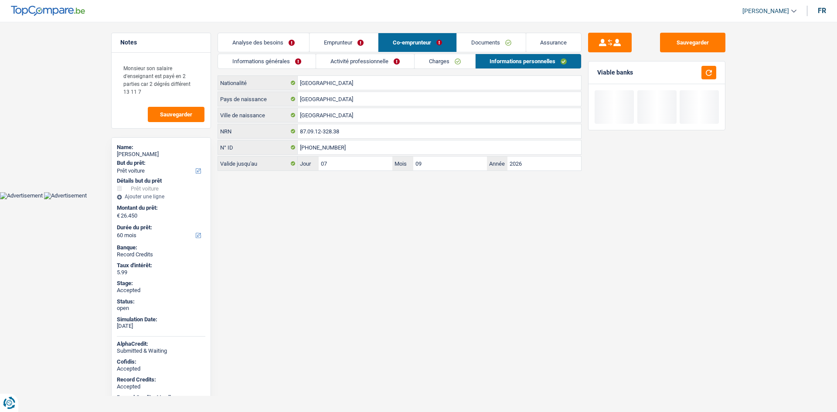
click at [504, 42] on link "Documents" at bounding box center [491, 42] width 69 height 19
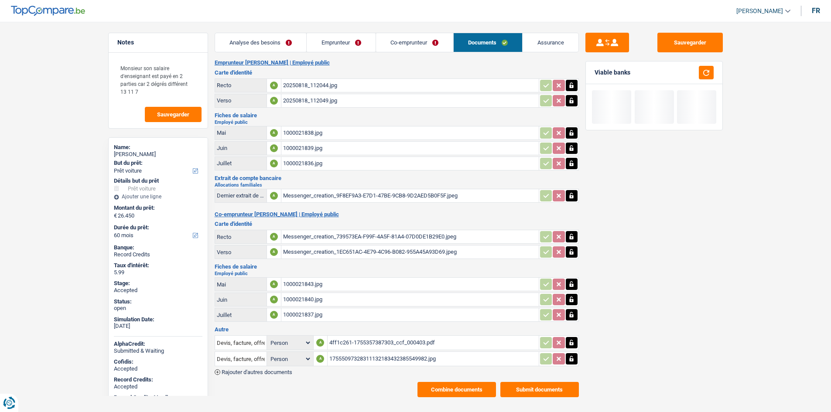
click at [551, 42] on link "Assurance" at bounding box center [550, 42] width 56 height 19
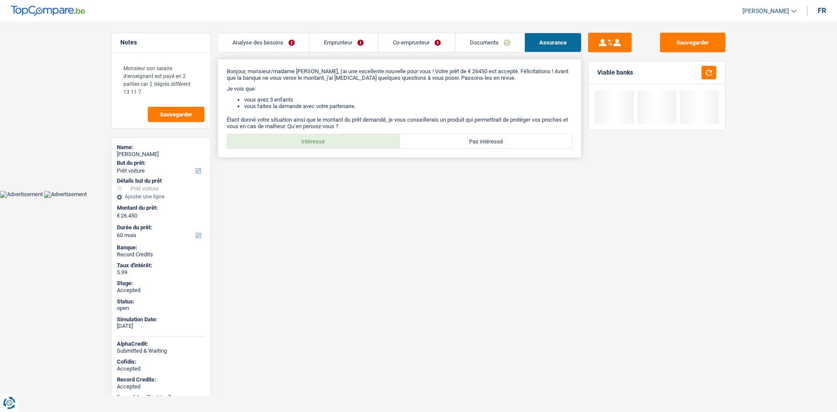
click at [335, 137] on label "Intéressé" at bounding box center [313, 141] width 173 height 14
click at [335, 137] on input "Intéressé" at bounding box center [313, 141] width 173 height 14
radio input "true"
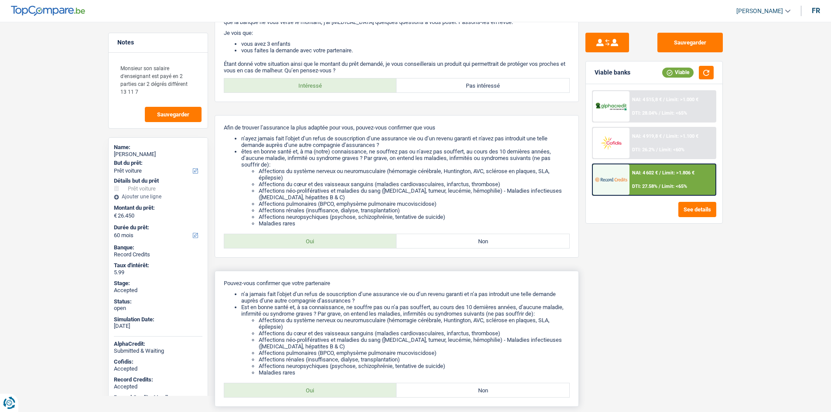
scroll to position [137, 0]
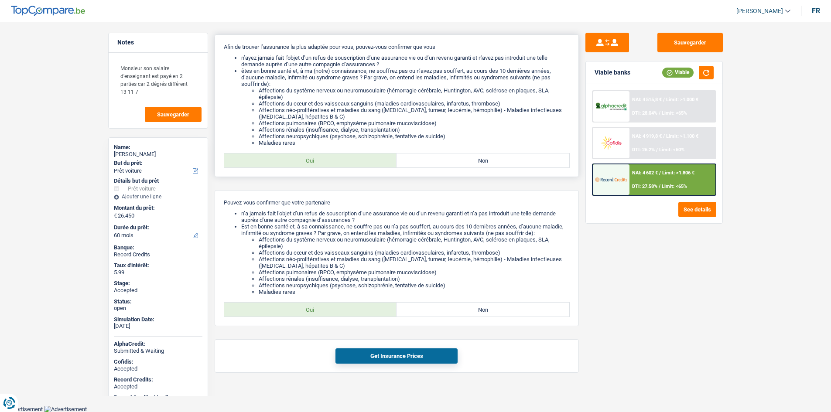
click at [347, 164] on label "Oui" at bounding box center [310, 161] width 173 height 14
click at [347, 164] on input "Oui" at bounding box center [310, 161] width 173 height 14
radio input "true"
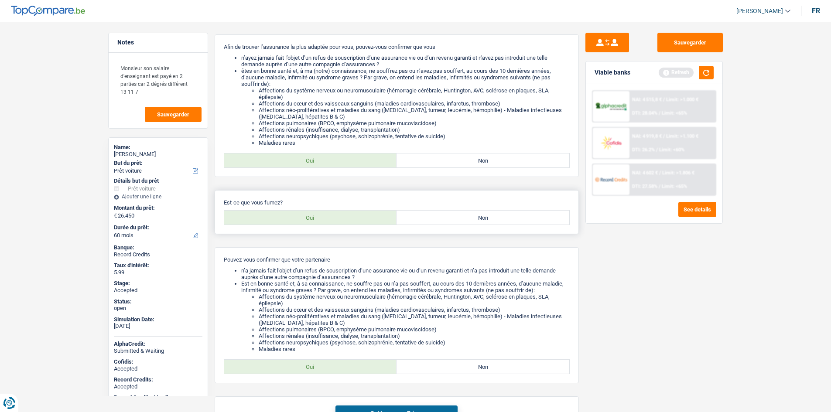
click at [389, 219] on label "Oui" at bounding box center [310, 218] width 173 height 14
click at [389, 219] on input "Oui" at bounding box center [310, 218] width 173 height 14
radio input "true"
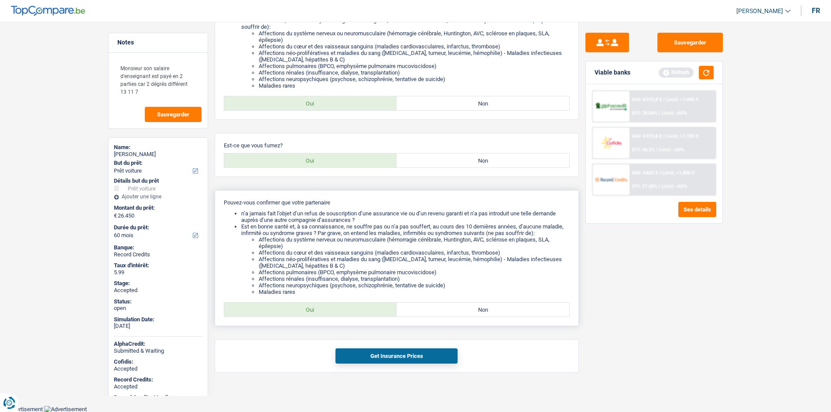
click at [371, 306] on label "Oui" at bounding box center [310, 310] width 173 height 14
click at [371, 306] on input "Oui" at bounding box center [310, 310] width 173 height 14
radio input "true"
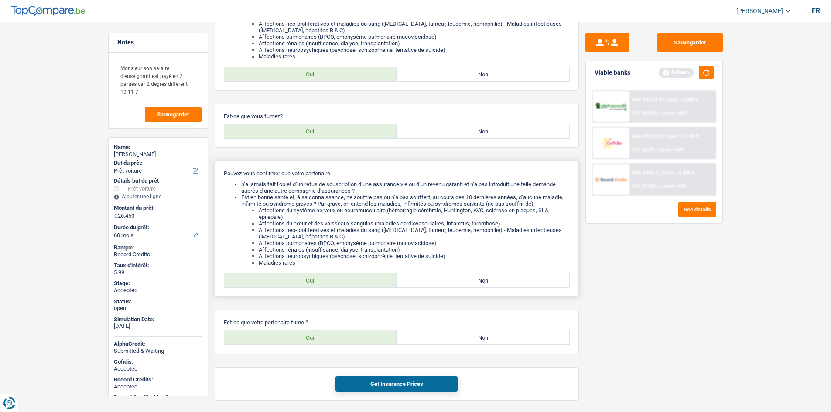
scroll to position [251, 0]
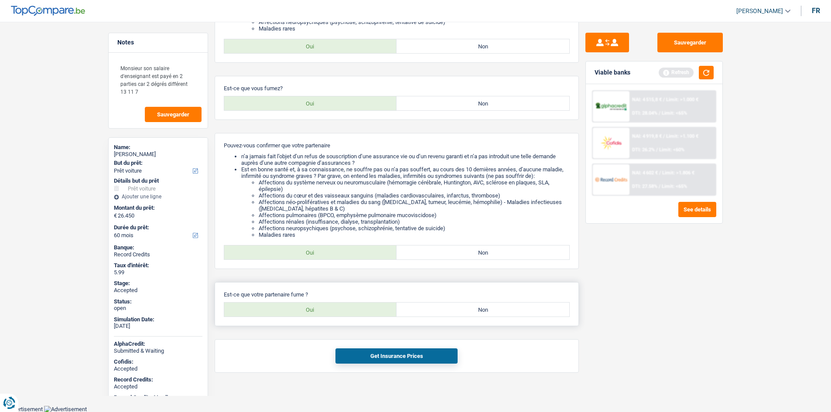
click at [371, 313] on label "Oui" at bounding box center [310, 310] width 173 height 14
click at [371, 313] on input "Oui" at bounding box center [310, 310] width 173 height 14
radio input "true"
drag, startPoint x: 413, startPoint y: 358, endPoint x: 457, endPoint y: 279, distance: 89.8
click at [414, 358] on button "Get Insurance Prices" at bounding box center [396, 355] width 122 height 15
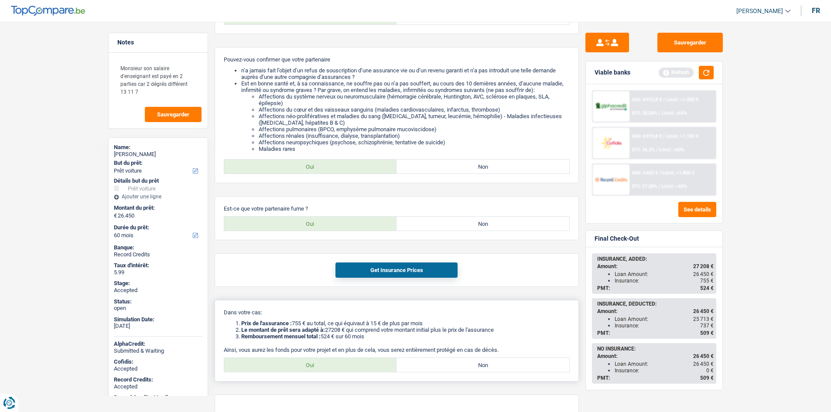
scroll to position [377, 0]
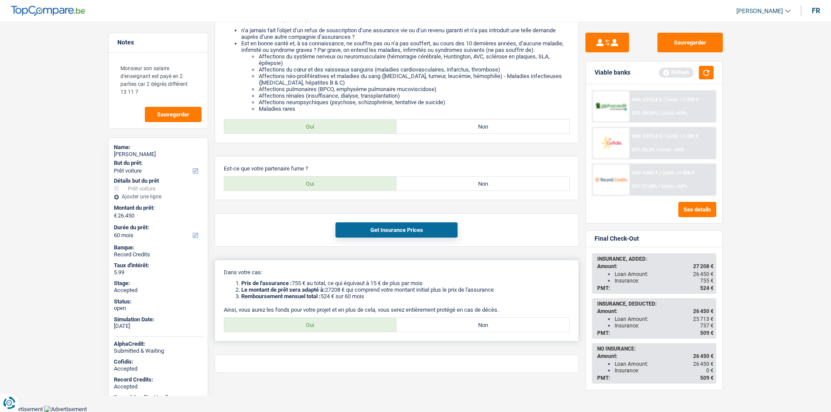
click at [345, 330] on label "Oui" at bounding box center [310, 325] width 173 height 14
click at [345, 330] on input "Oui" at bounding box center [310, 325] width 173 height 14
radio input "true"
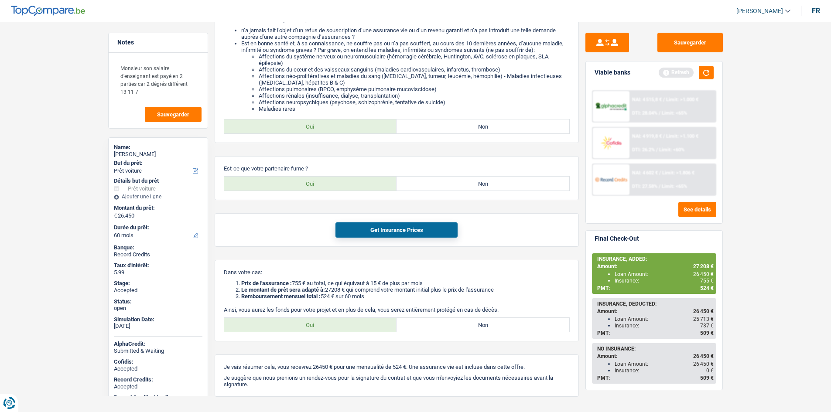
click at [741, 192] on main "Notes Monsieur son salaire d'enseignant est payé en 2 parties car 2 dégrés diff…" at bounding box center [415, 32] width 831 height 793
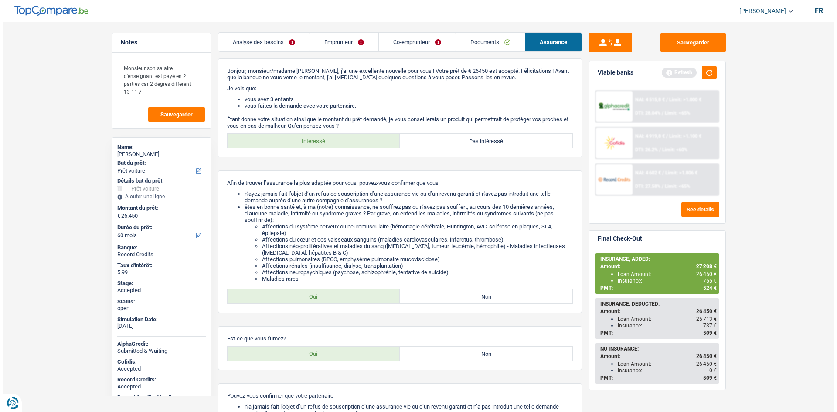
scroll to position [0, 0]
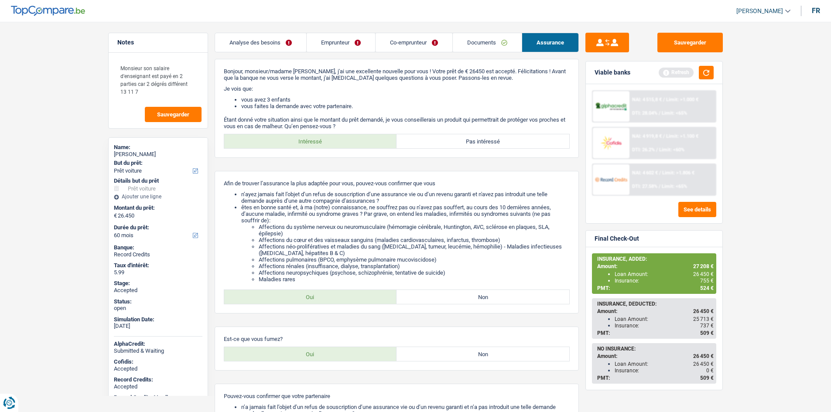
click at [505, 40] on link "Documents" at bounding box center [487, 42] width 69 height 19
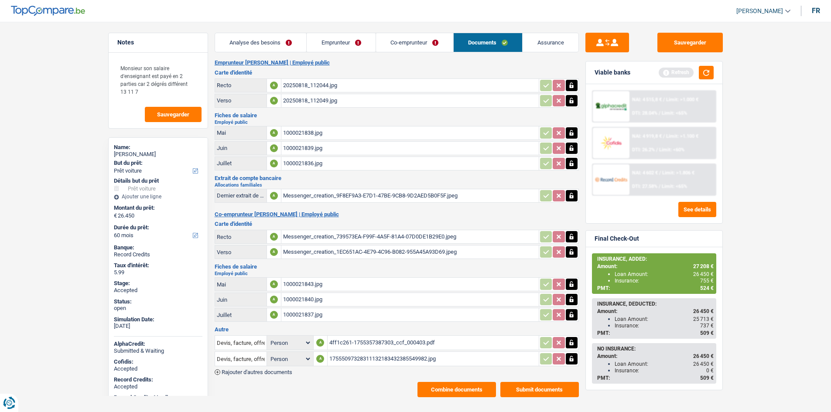
click at [377, 342] on div "4ff1c261-1755357387303_ccf_000403.pdf" at bounding box center [433, 342] width 208 height 13
drag, startPoint x: 44, startPoint y: 160, endPoint x: 51, endPoint y: 154, distance: 9.1
click at [47, 157] on main "Notes Monsieur son salaire d'enseignant est payé en 2 parties car 2 dégrés diff…" at bounding box center [415, 215] width 831 height 404
drag, startPoint x: 369, startPoint y: 44, endPoint x: 408, endPoint y: 54, distance: 40.5
click at [369, 44] on link "Emprunteur" at bounding box center [341, 42] width 69 height 19
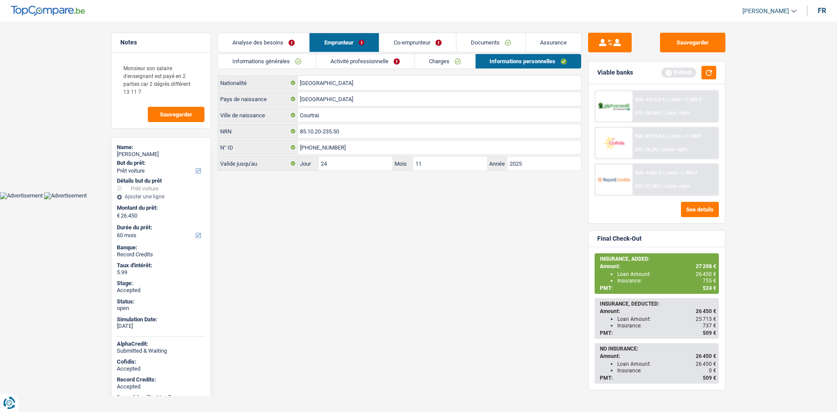
click at [429, 60] on link "Charges" at bounding box center [445, 61] width 61 height 14
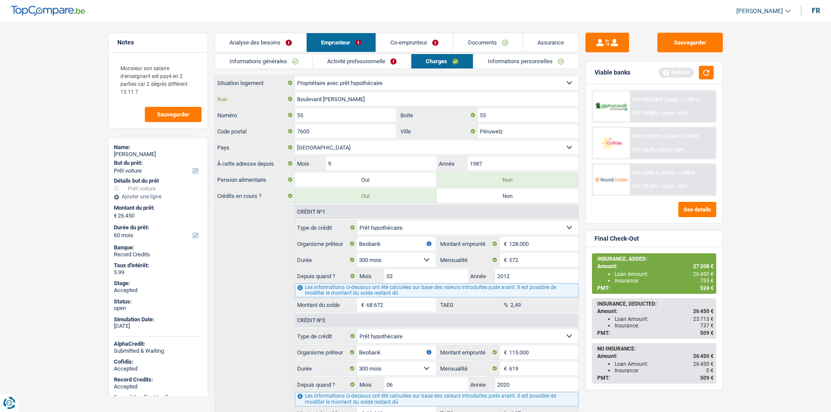
click at [399, 95] on input "Boulevard leopold lll" at bounding box center [436, 99] width 283 height 14
click at [332, 116] on input "55" at bounding box center [346, 115] width 102 height 14
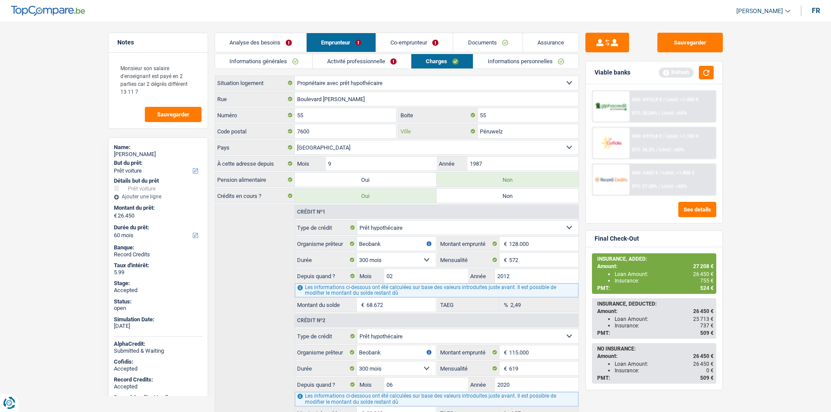
click at [491, 129] on input "Péruwelz" at bounding box center [528, 131] width 101 height 14
click at [538, 60] on link "Informations personnelles" at bounding box center [525, 61] width 105 height 14
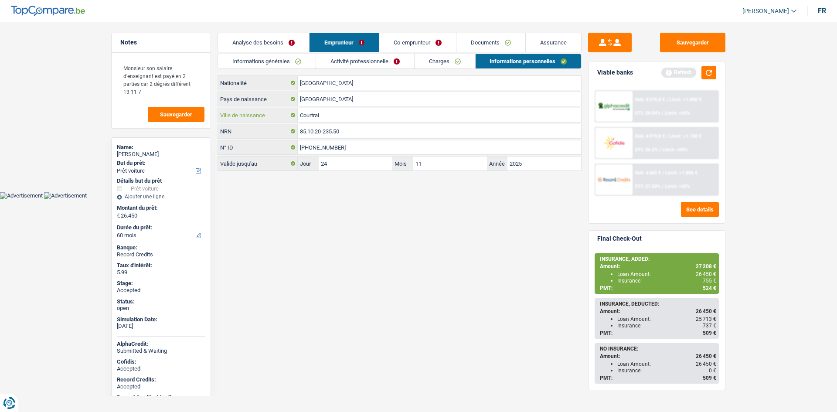
click at [338, 114] on input "Courtrai" at bounding box center [439, 115] width 283 height 14
click at [290, 59] on link "Informations générales" at bounding box center [267, 61] width 98 height 14
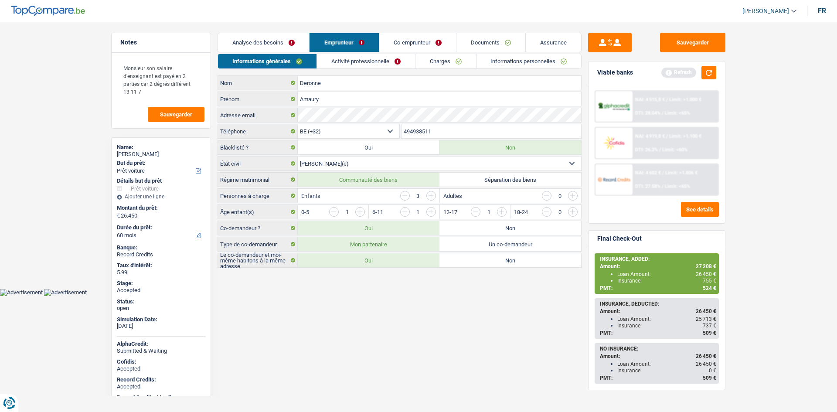
click at [402, 66] on link "Activité professionnelle" at bounding box center [366, 61] width 98 height 14
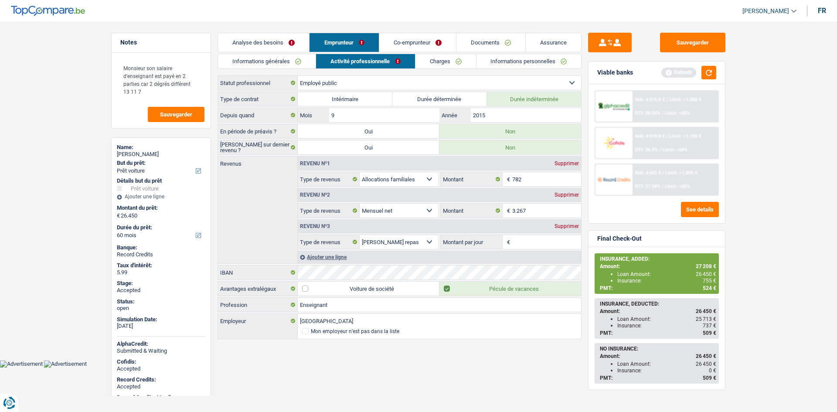
click at [455, 61] on link "Charges" at bounding box center [446, 61] width 61 height 14
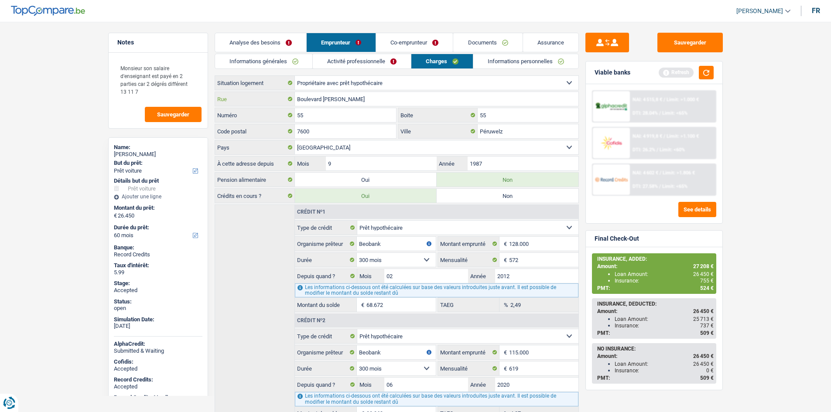
click at [403, 99] on input "Boulevard leopold lll" at bounding box center [436, 99] width 283 height 14
click at [505, 135] on input "Péruwelz" at bounding box center [528, 131] width 101 height 14
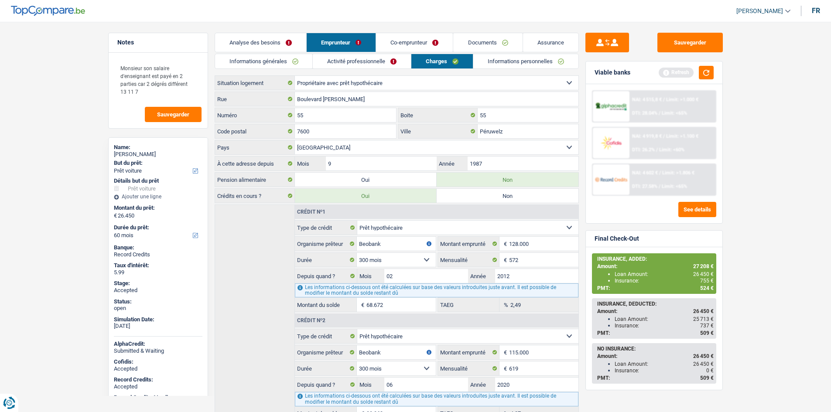
click at [512, 56] on link "Informations personnelles" at bounding box center [525, 61] width 105 height 14
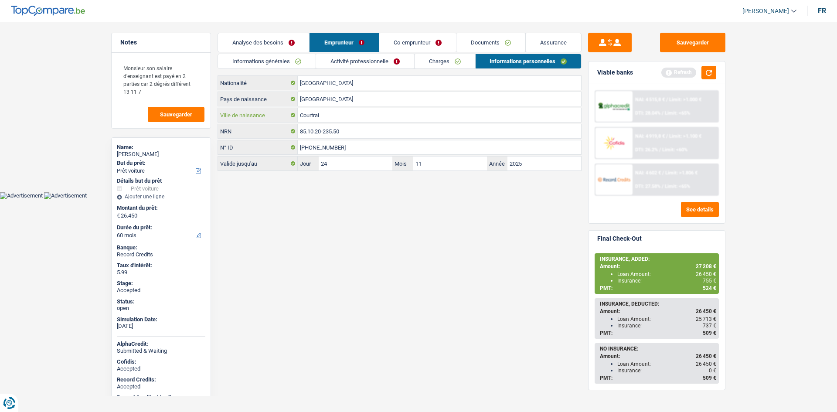
click at [373, 111] on input "Courtrai" at bounding box center [439, 115] width 283 height 14
click at [429, 49] on link "Co-emprunteur" at bounding box center [417, 42] width 77 height 19
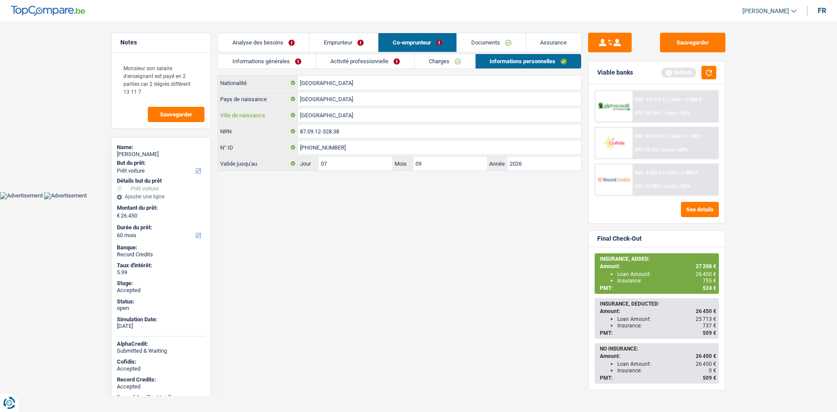
click at [367, 118] on input "Cologne" at bounding box center [439, 115] width 283 height 14
click at [708, 280] on span "755 €" at bounding box center [710, 281] width 14 height 6
copy span "755"
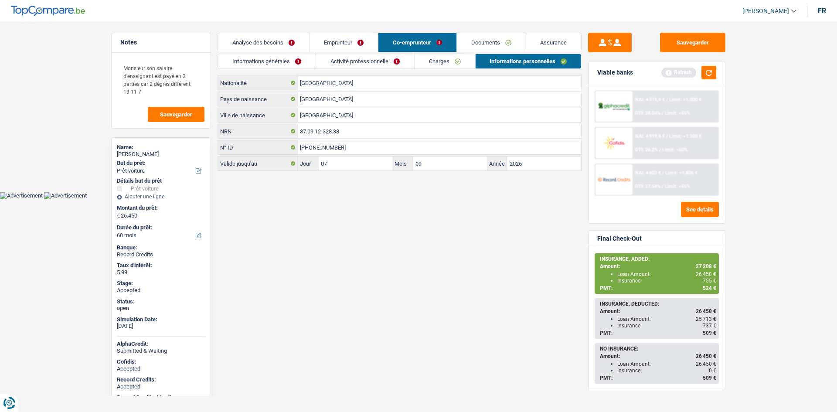
click at [693, 30] on main "Notes Monsieur son salaire d'enseignant est payé en 2 parties car 2 dégrés diff…" at bounding box center [418, 102] width 837 height 179
click at [683, 40] on button "Sauvegarder" at bounding box center [692, 43] width 65 height 20
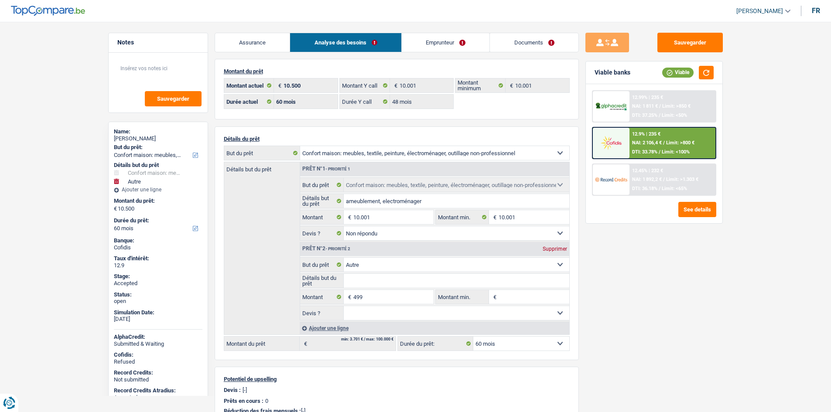
select select "household"
select select "other"
select select "60"
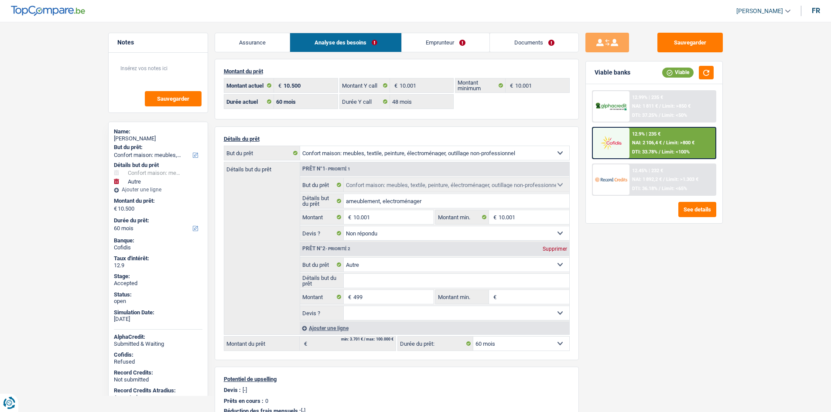
select select "48"
select select "household"
select select "not_answered"
select select "other"
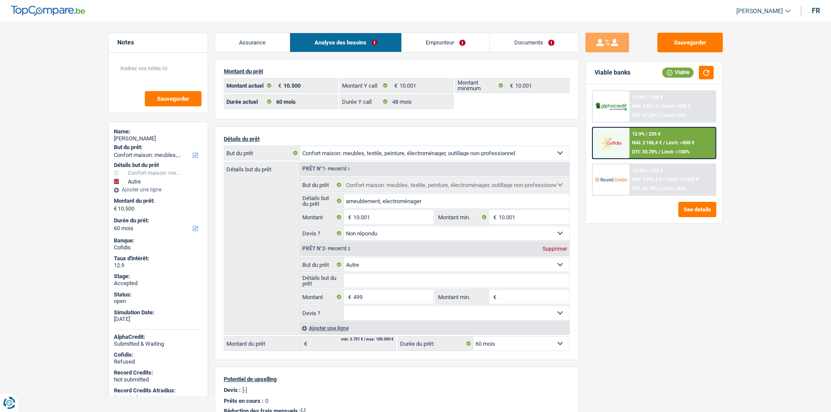
select select "60"
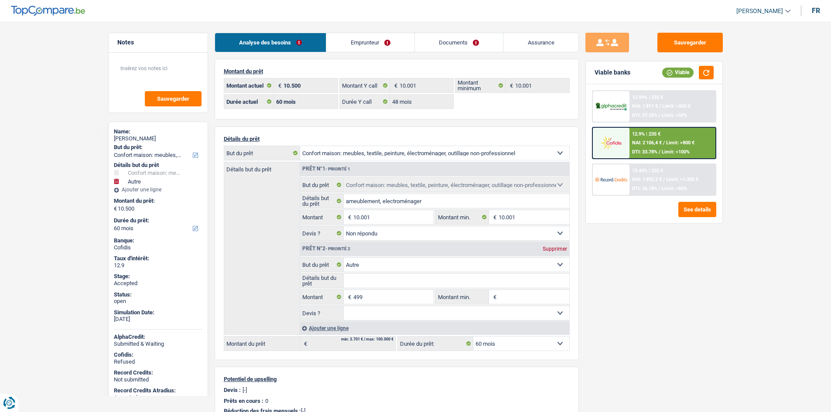
click at [379, 45] on link "Emprunteur" at bounding box center [370, 42] width 88 height 19
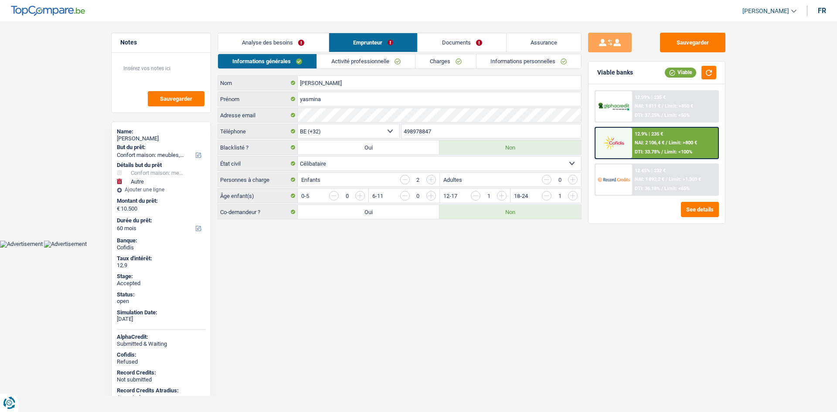
click at [464, 58] on link "Charges" at bounding box center [446, 61] width 61 height 14
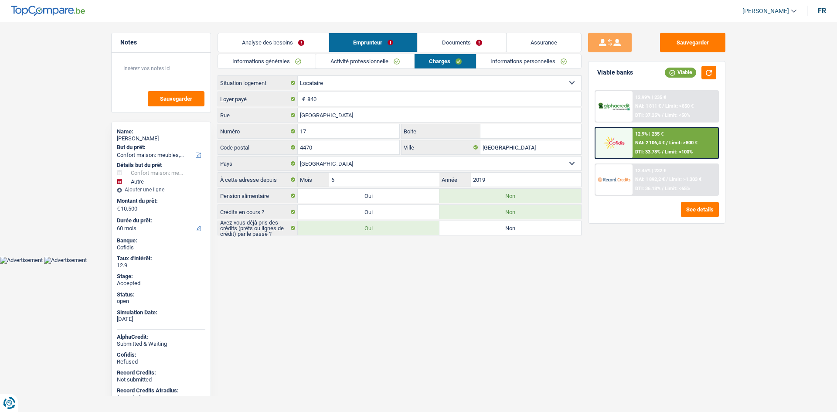
click at [440, 264] on html "Vous avez le contrôle de vos données Nous utilisons des cookies, tout comme nos…" at bounding box center [418, 132] width 837 height 264
click at [76, 130] on main "Notes Sauvegarder Name: yasmina habib But du prêt: Confort maison: meubles, tex…" at bounding box center [418, 134] width 837 height 243
click at [674, 178] on span "Limit: >1.303 €" at bounding box center [685, 180] width 32 height 6
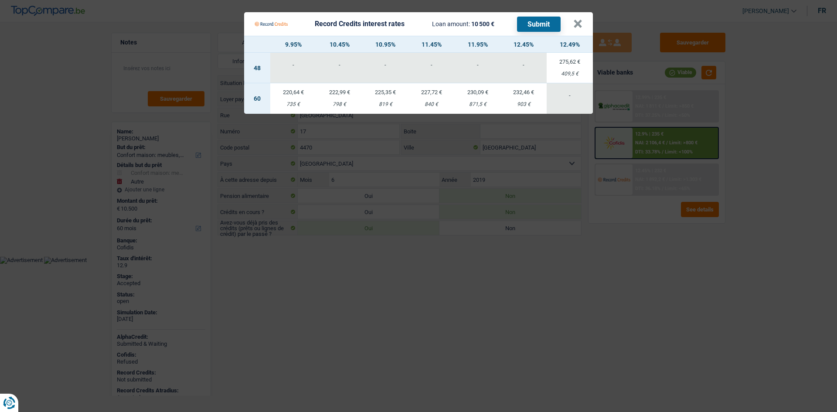
click at [615, 281] on Credits "Record Credits interest rates Loan amount: 10 500 € Submit × 9.95% 10.45% 10.95…" at bounding box center [418, 206] width 837 height 412
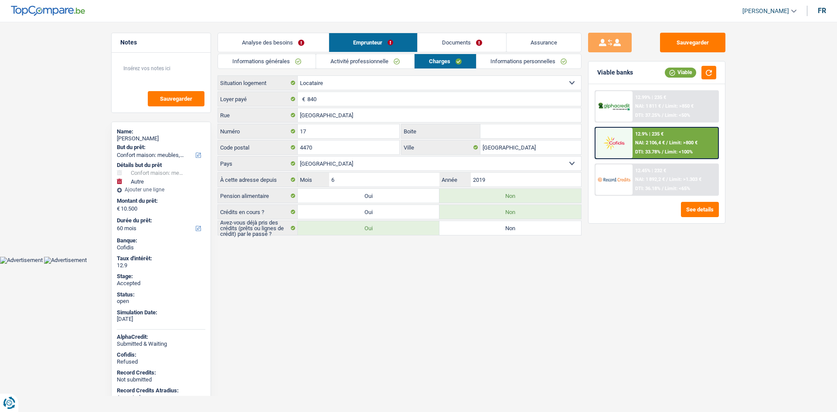
click at [674, 185] on div "12.45% | 232 € NAI: 1 892,2 € / Limit: >1.303 € DTI: 36.18% / Limit: <65%" at bounding box center [676, 179] width 86 height 31
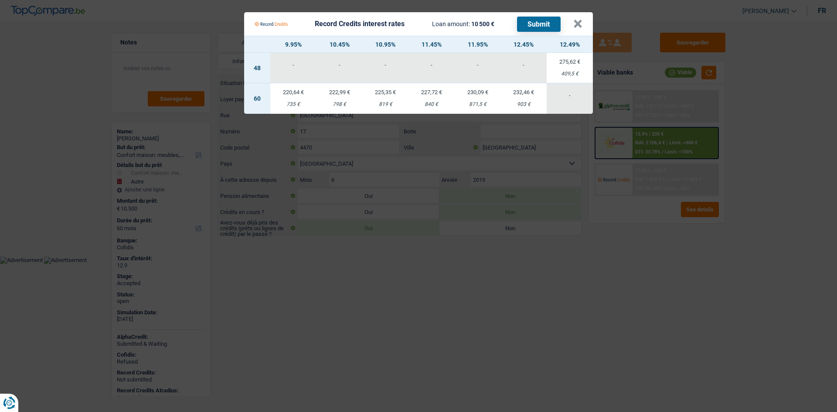
click at [777, 259] on Credits "Record Credits interest rates Loan amount: 10 500 € Submit × 9.95% 10.45% 10.95…" at bounding box center [418, 206] width 837 height 412
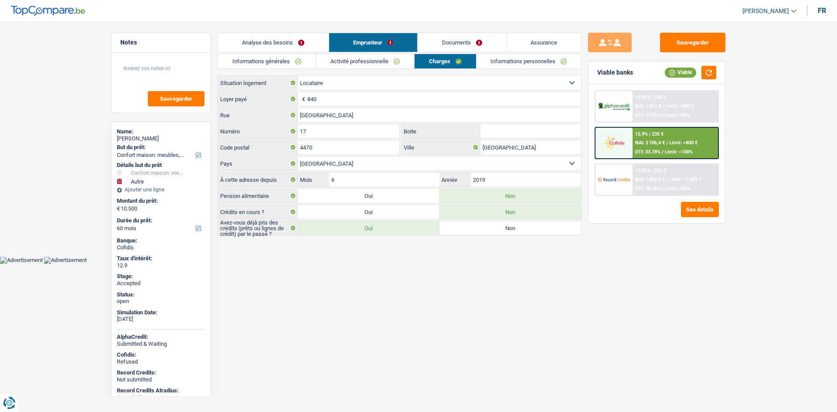
click at [669, 176] on div "12.45% | 232 € NAI: 1 892,2 € / Limit: >1.303 € DTI: 36.18% / Limit: <65%" at bounding box center [676, 179] width 86 height 31
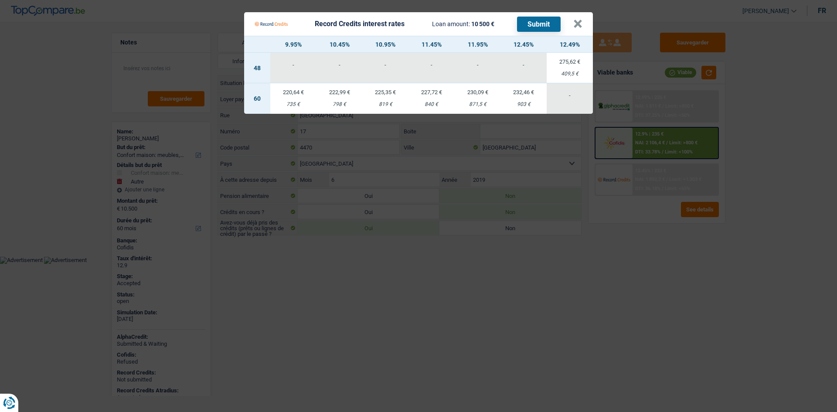
click at [529, 107] on div "903 €" at bounding box center [524, 105] width 46 height 6
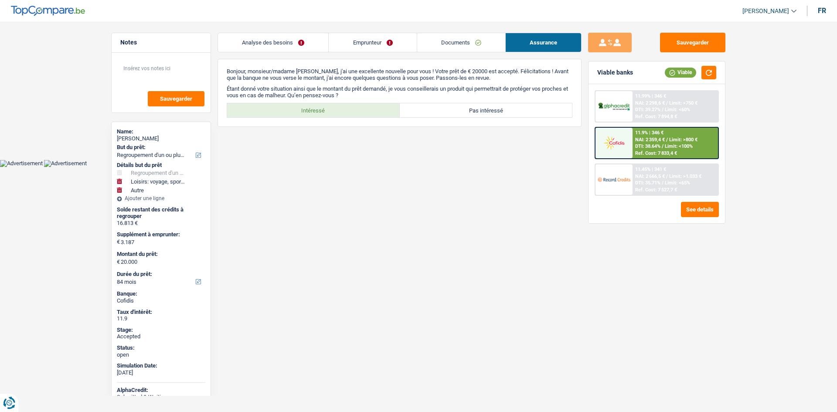
select select "refinancing"
select select "hobbies"
select select "other"
select select "84"
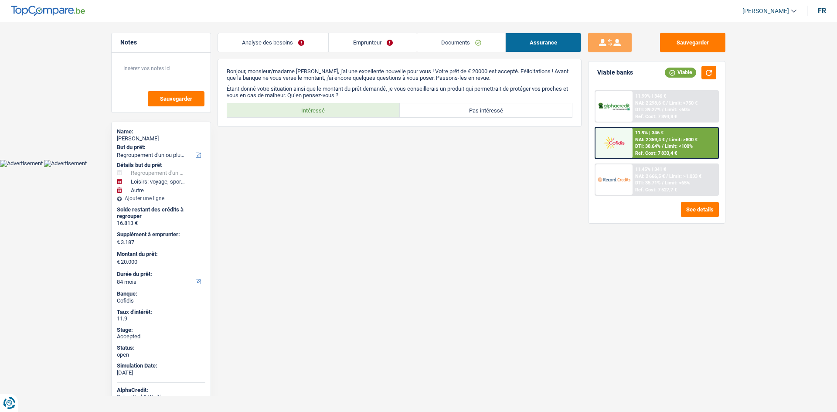
click at [480, 44] on link "Documents" at bounding box center [461, 42] width 88 height 19
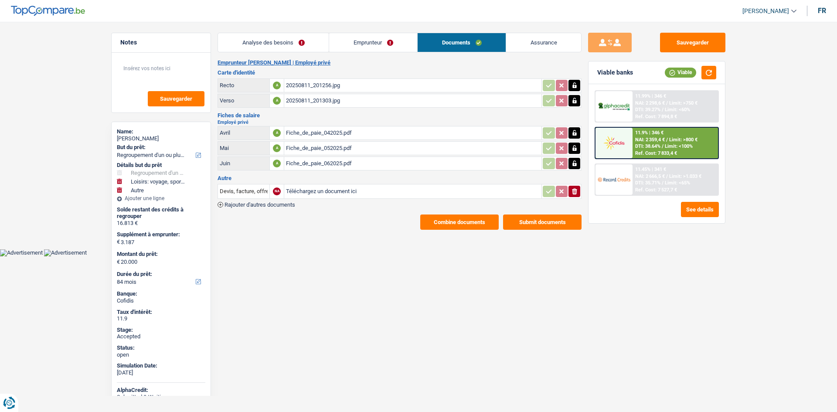
click at [310, 88] on div "20250811_201256.jpg" at bounding box center [413, 85] width 254 height 13
